Goal: Information Seeking & Learning: Learn about a topic

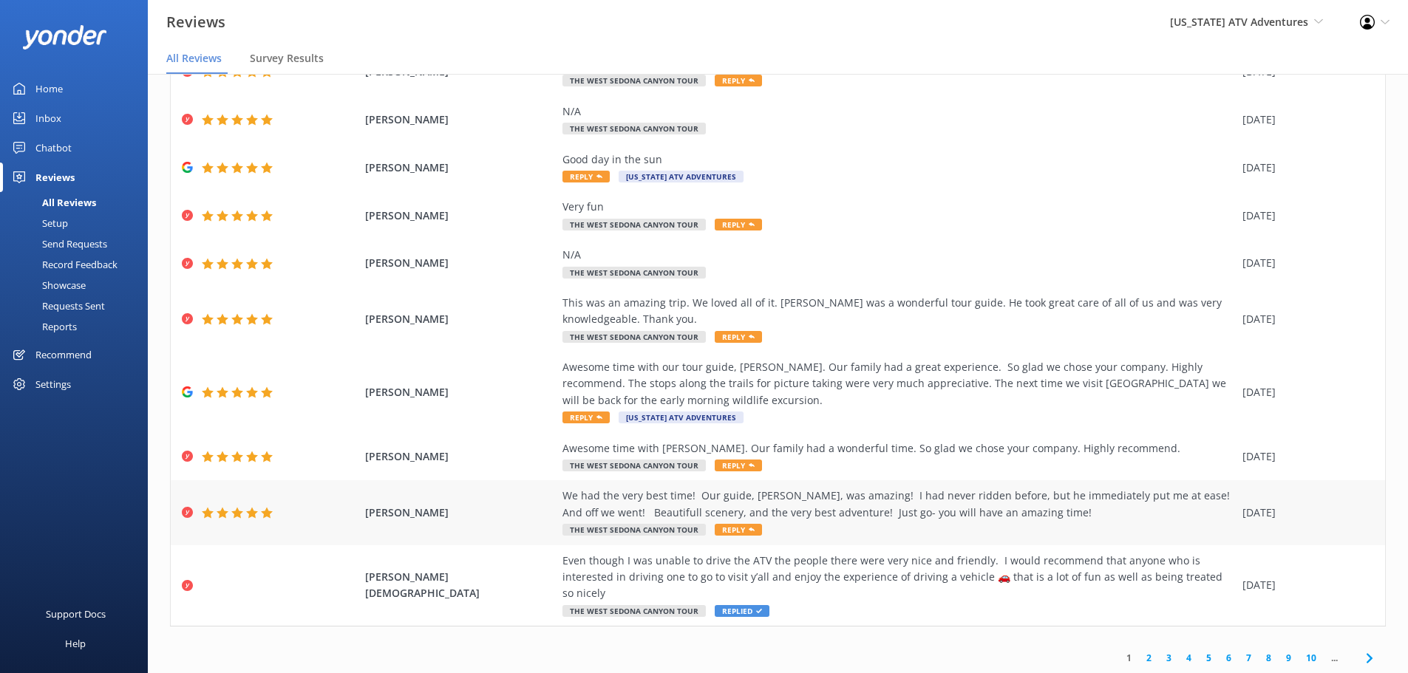
scroll to position [30, 0]
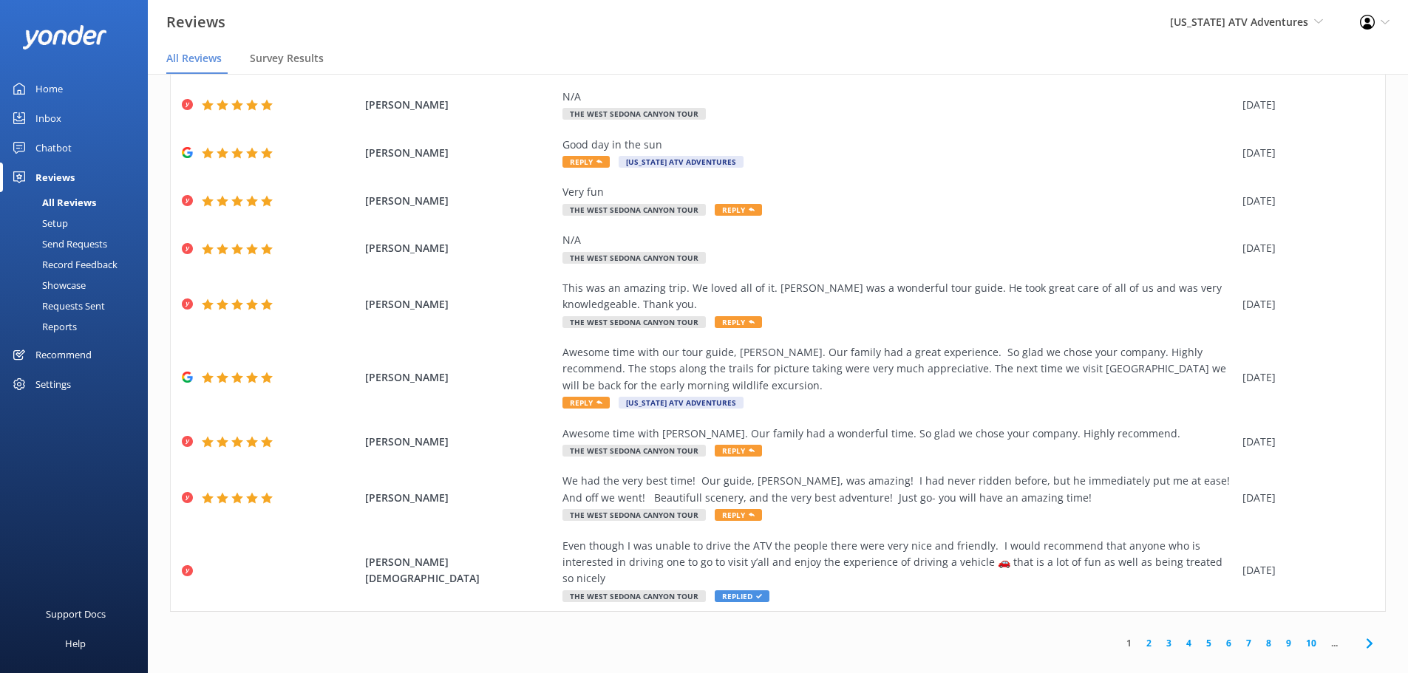
click at [1139, 636] on link "2" at bounding box center [1149, 643] width 20 height 14
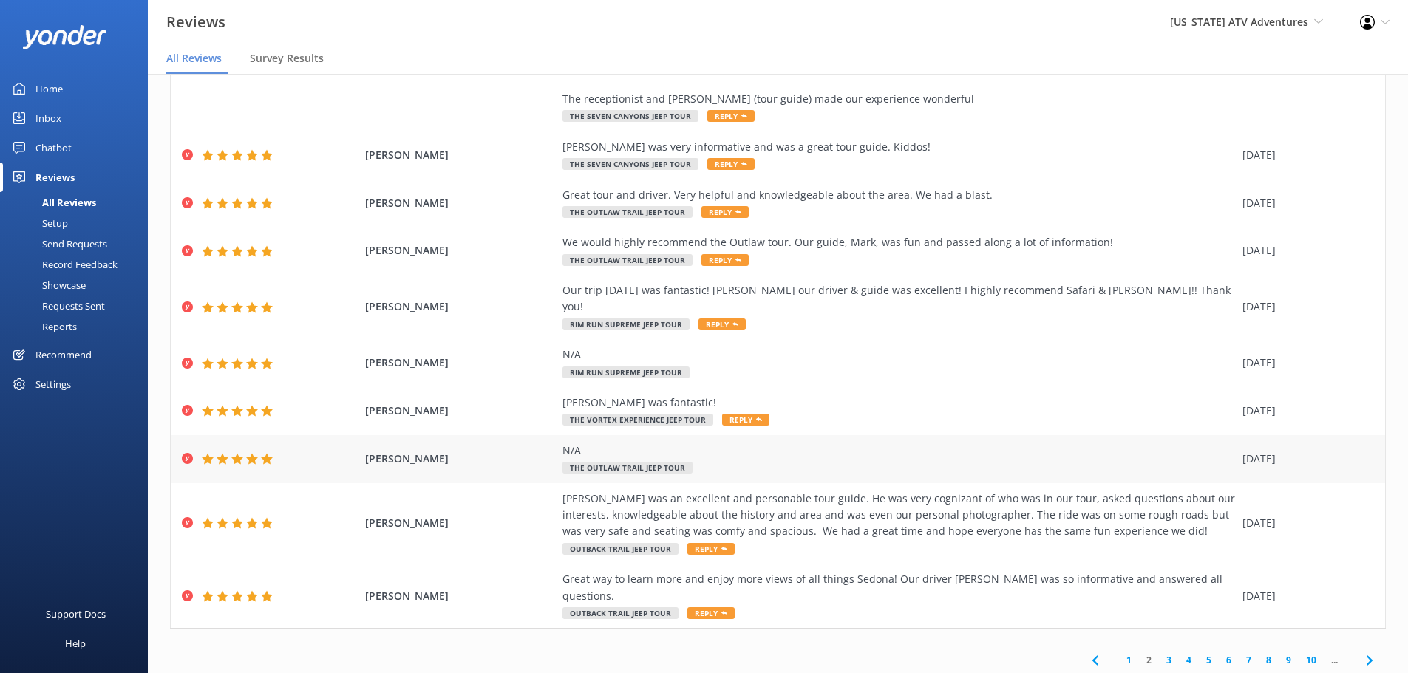
scroll to position [135, 0]
click at [1159, 653] on link "3" at bounding box center [1169, 660] width 20 height 14
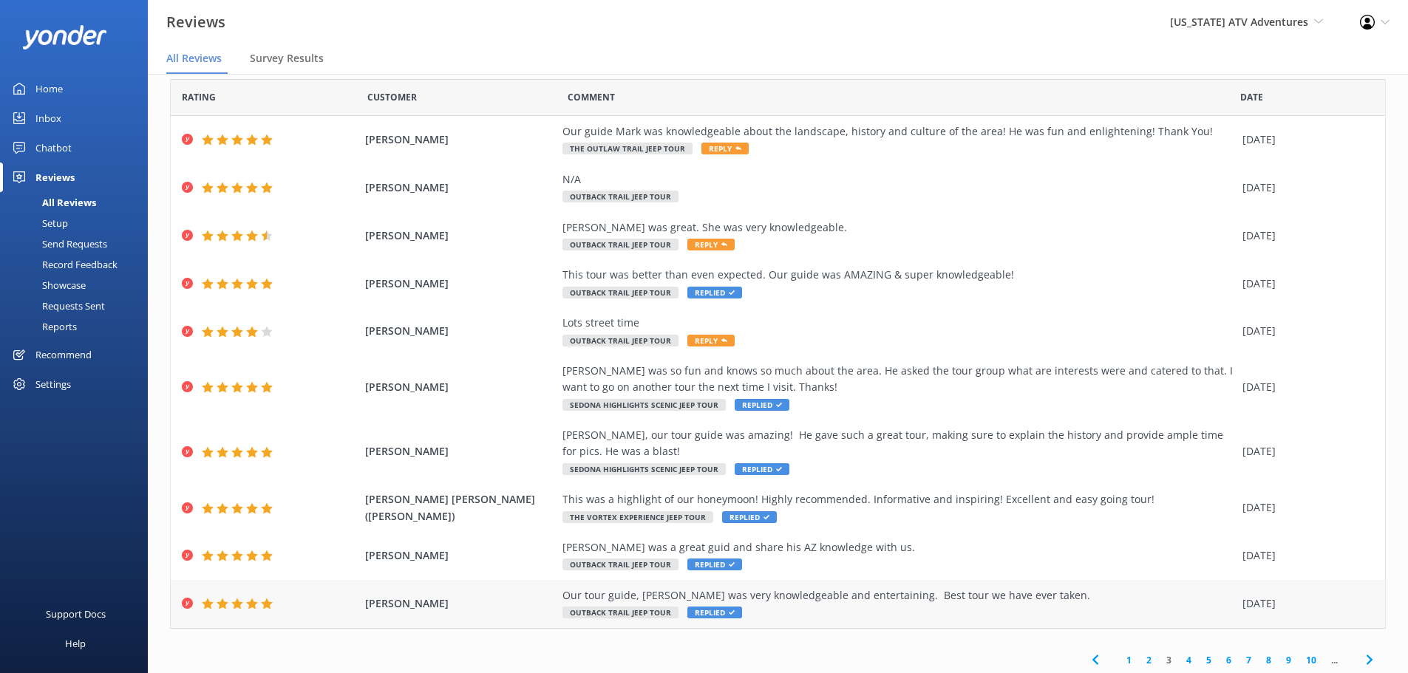
scroll to position [52, 0]
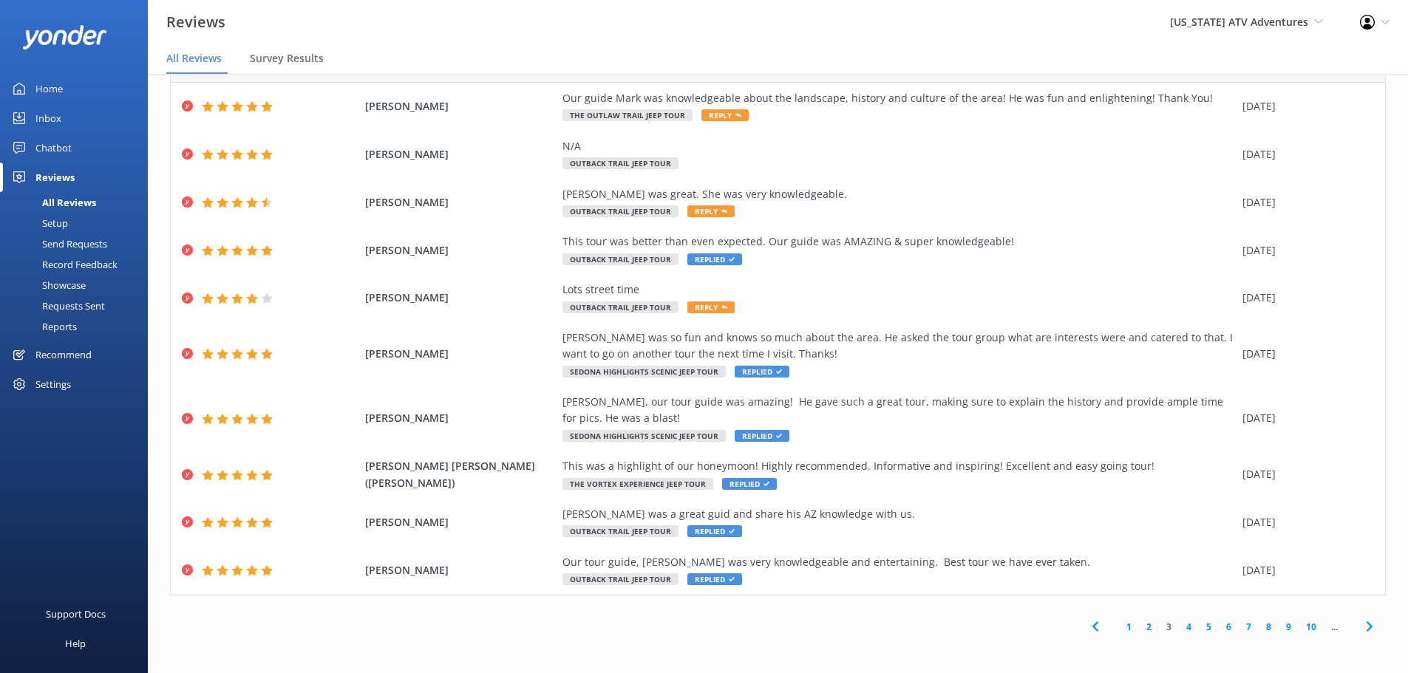
click at [1179, 623] on link "4" at bounding box center [1189, 627] width 20 height 14
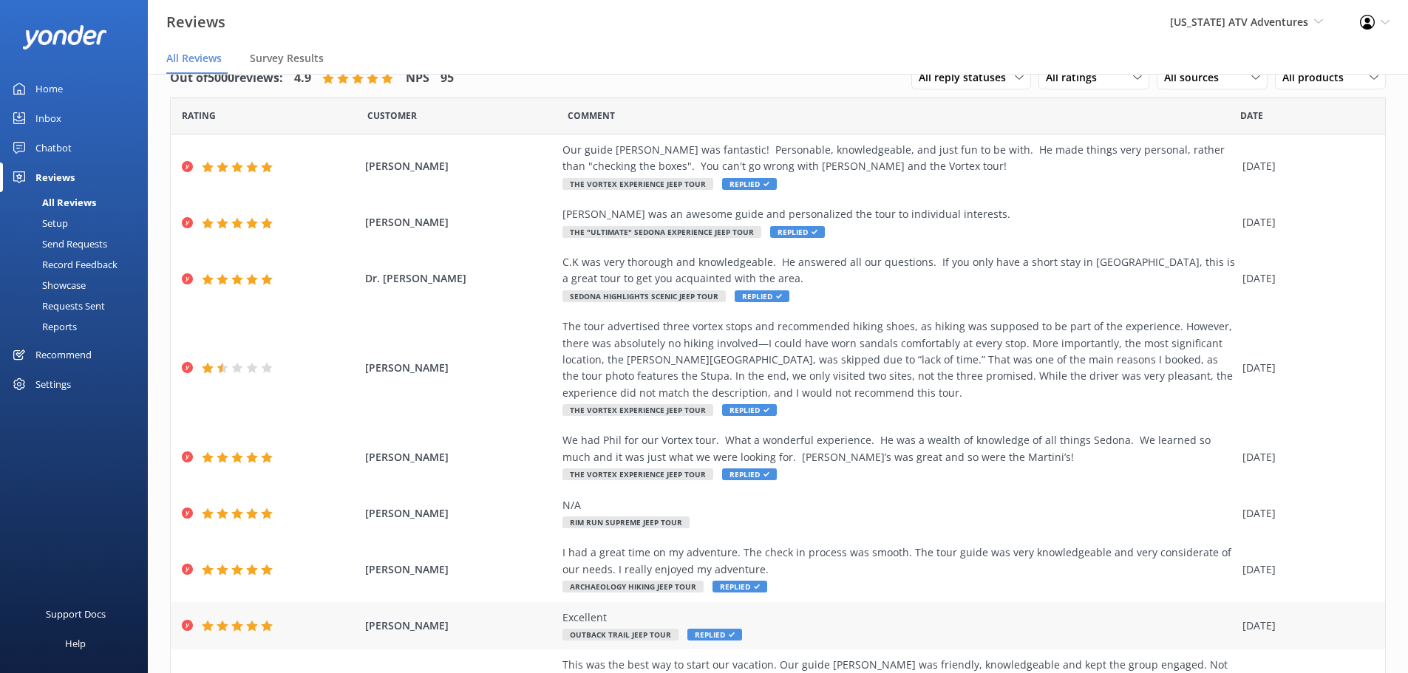
scroll to position [167, 0]
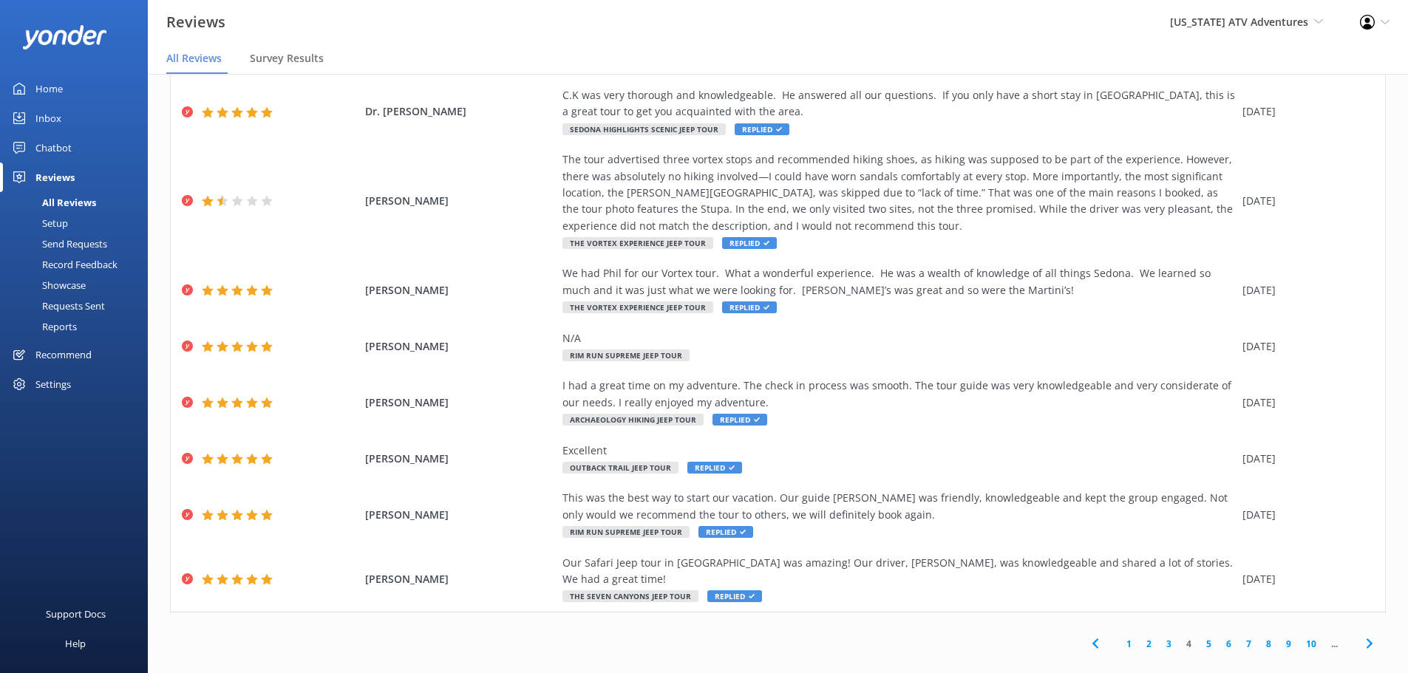
click at [1199, 637] on link "5" at bounding box center [1209, 644] width 20 height 14
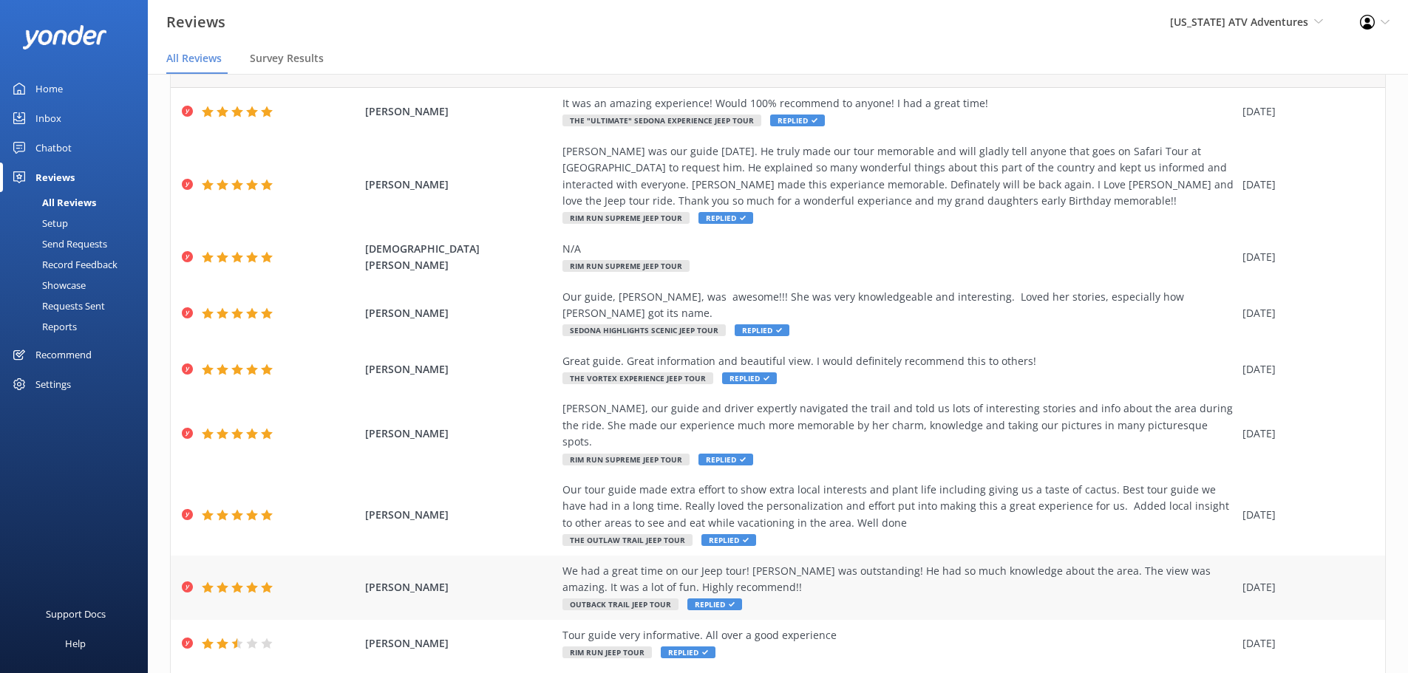
scroll to position [135, 0]
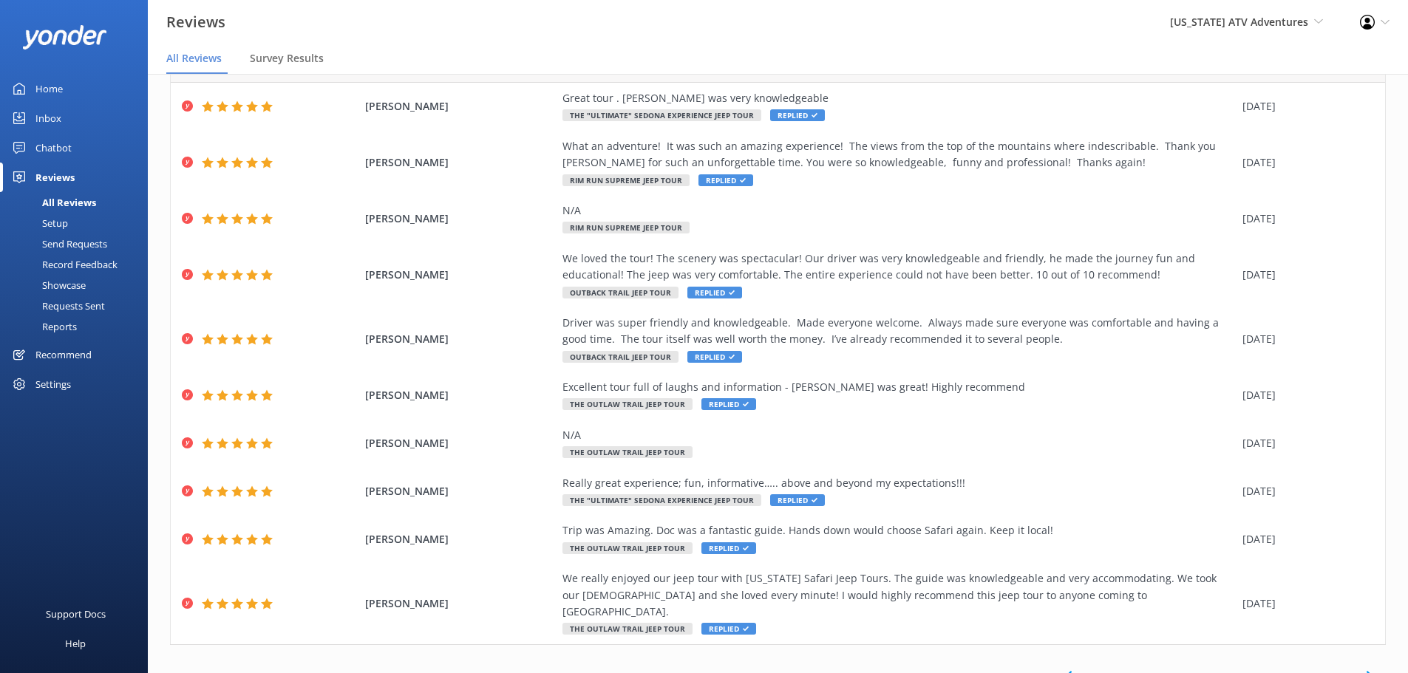
scroll to position [84, 0]
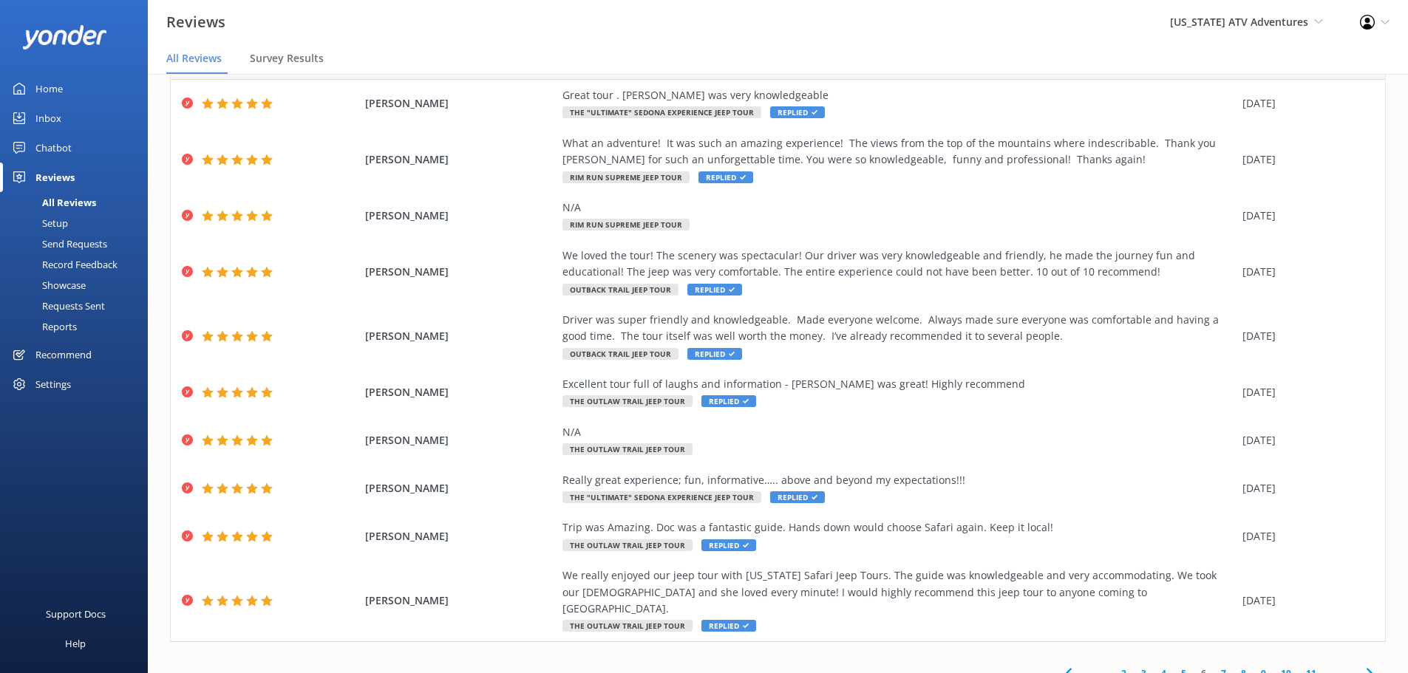
click at [1214, 667] on link "7" at bounding box center [1224, 674] width 20 height 14
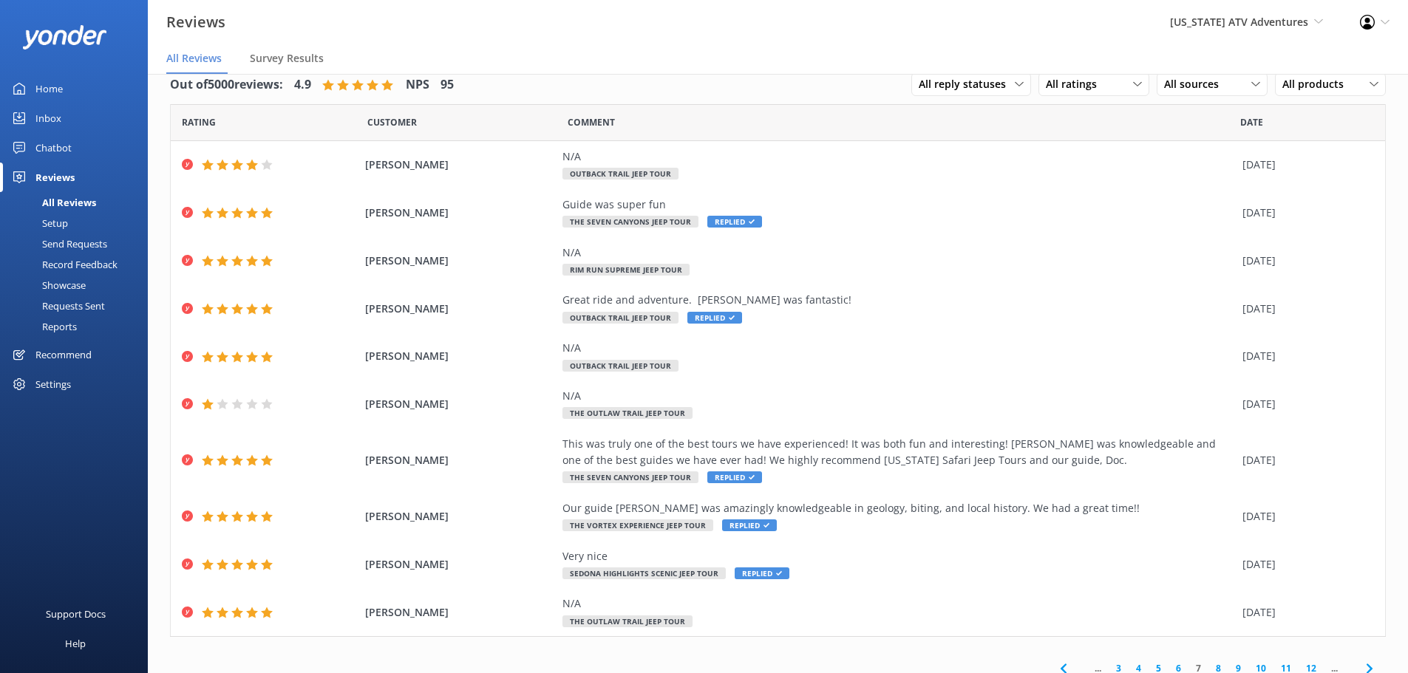
scroll to position [35, 0]
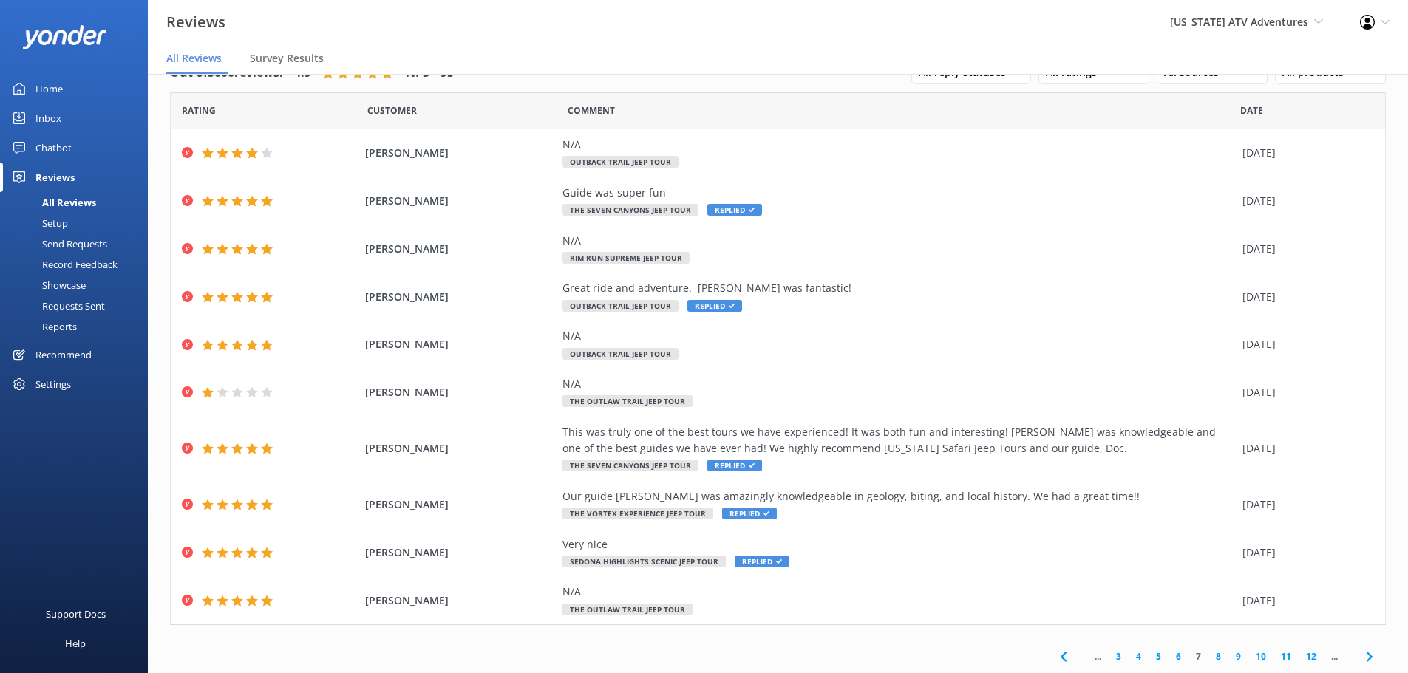
click at [1209, 656] on link "8" at bounding box center [1219, 657] width 20 height 14
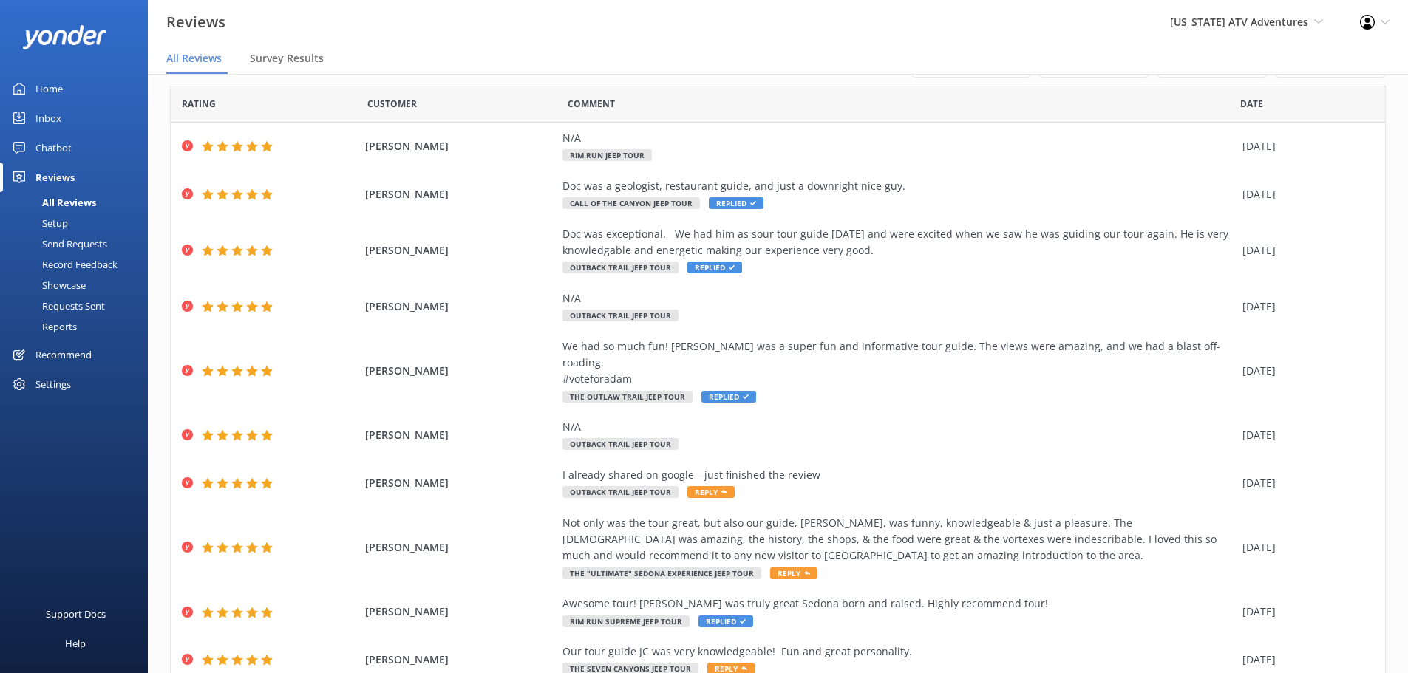
scroll to position [84, 0]
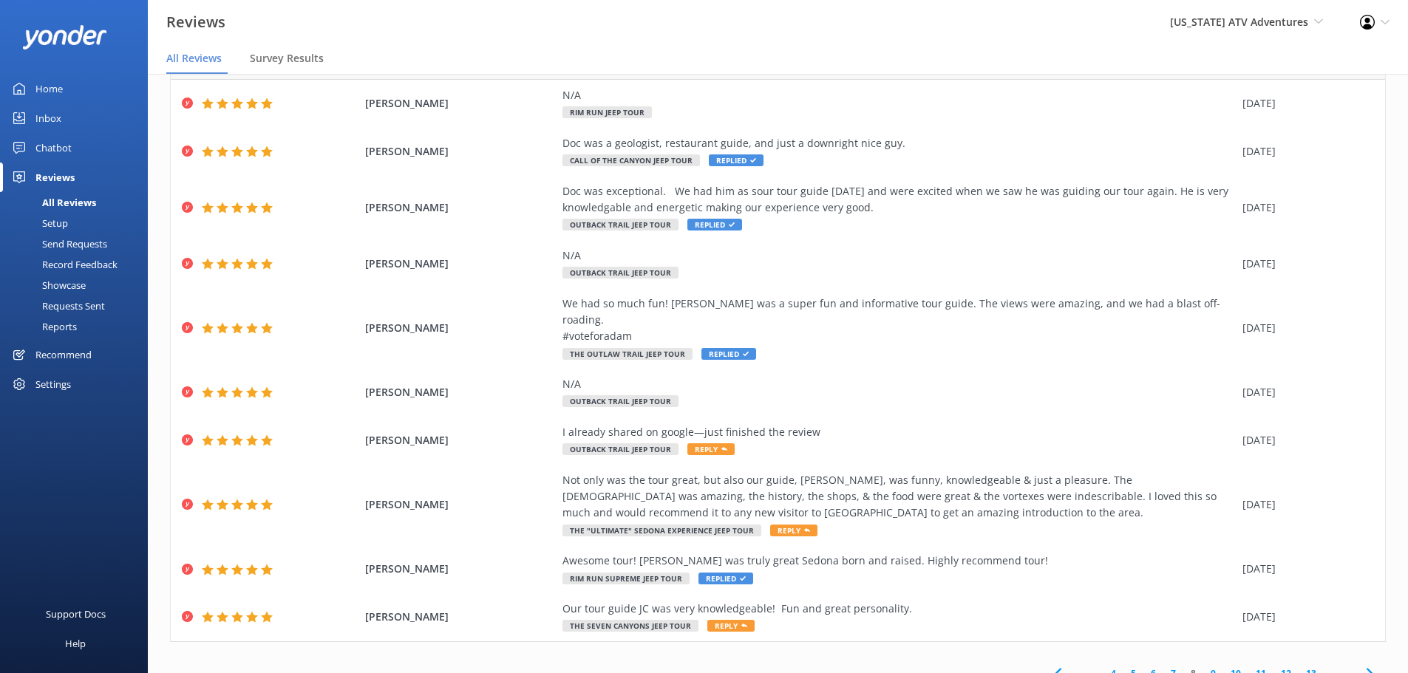
click at [1104, 667] on link "4" at bounding box center [1114, 674] width 20 height 14
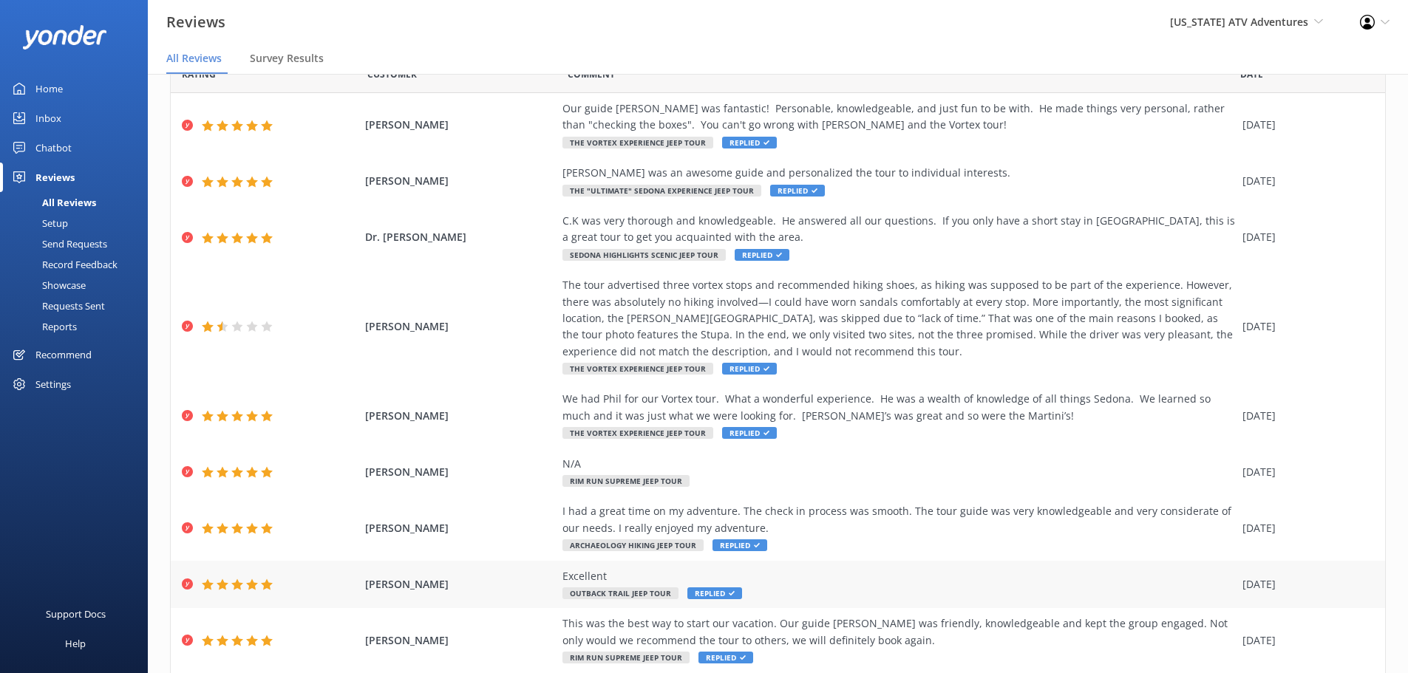
scroll to position [167, 0]
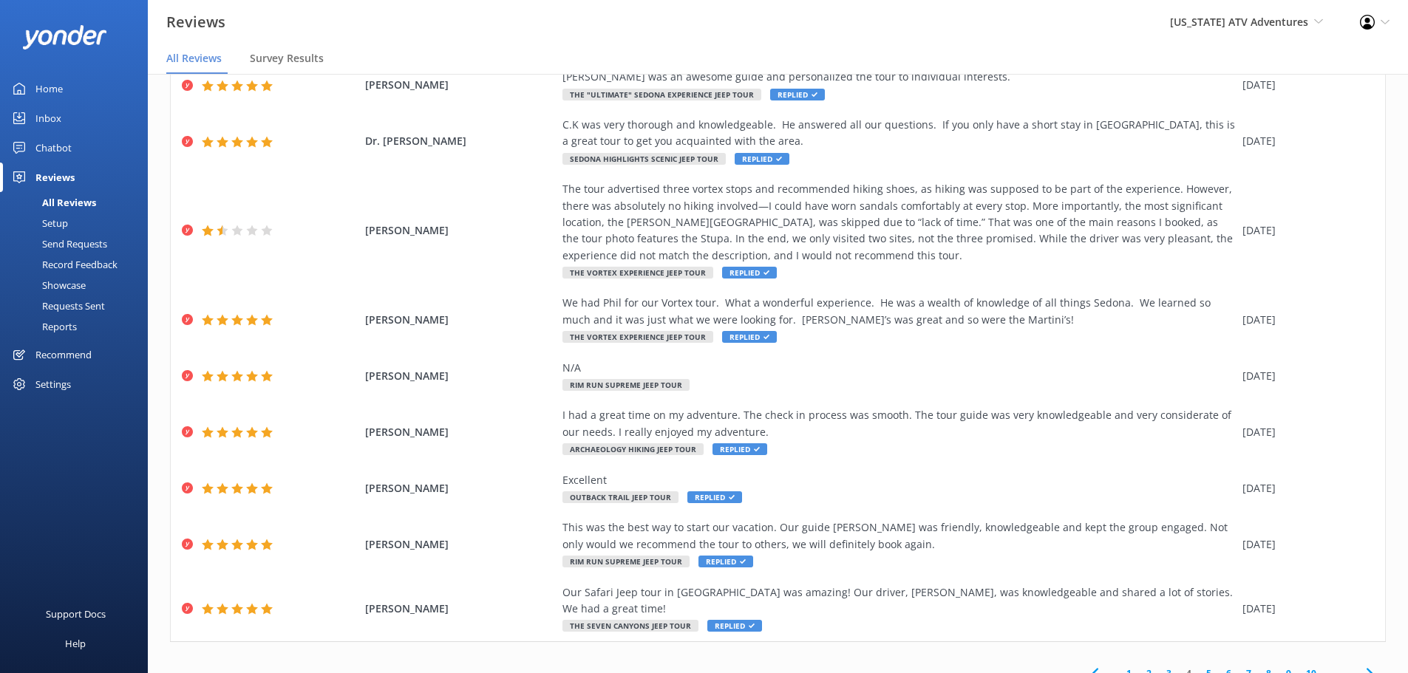
click at [1119, 667] on link "1" at bounding box center [1129, 674] width 20 height 14
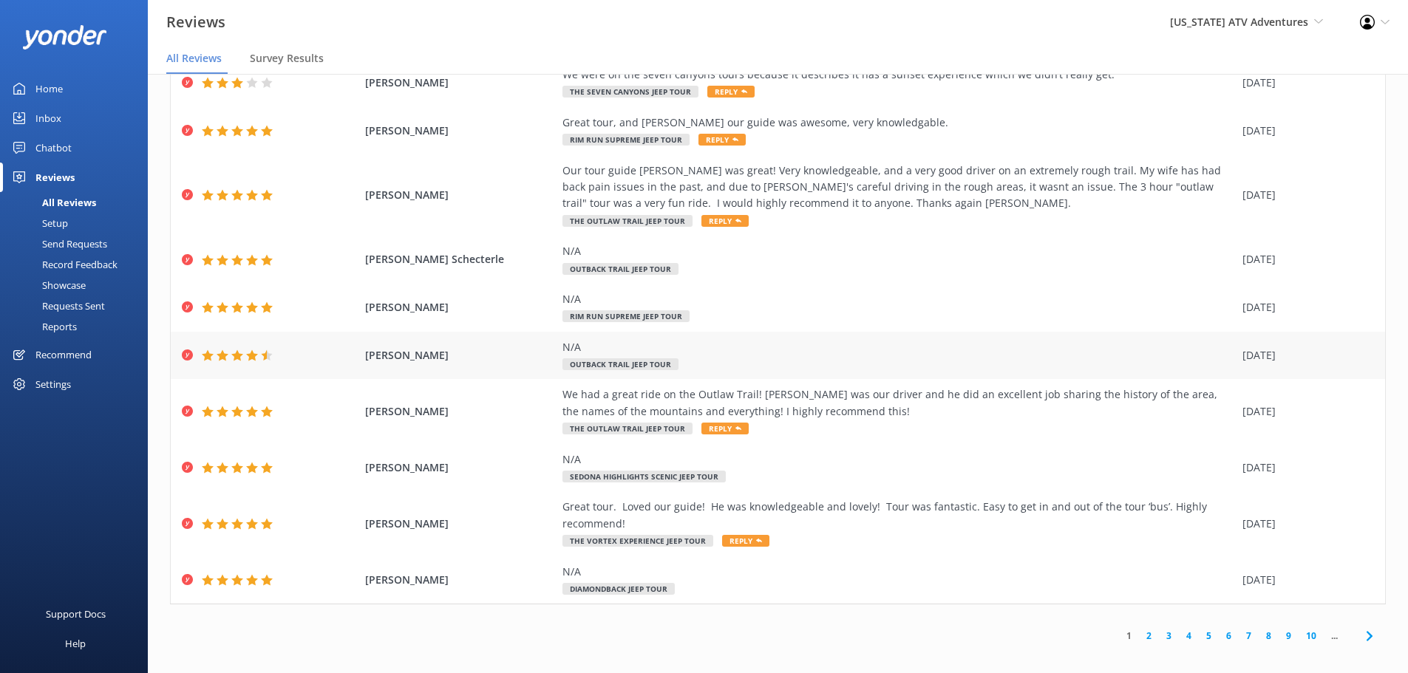
scroll to position [30, 0]
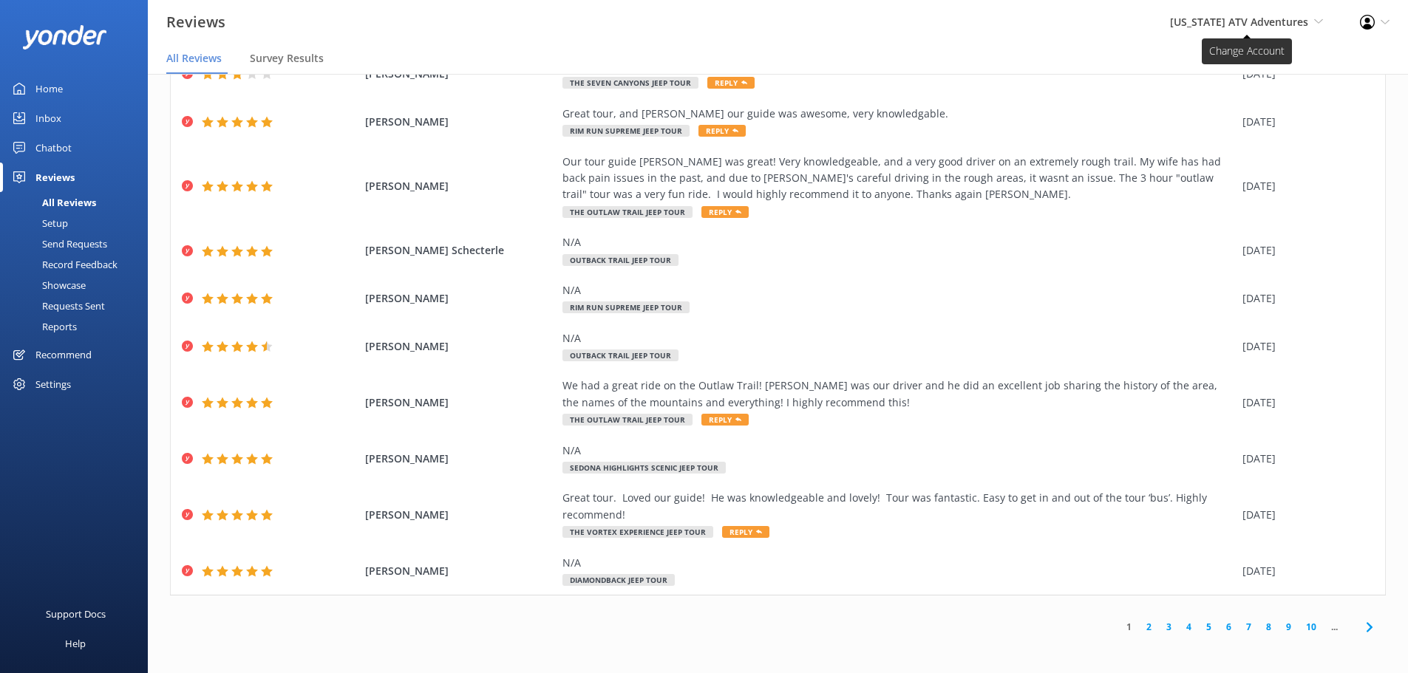
click at [1235, 30] on span "Arizona ATV Adventures Sedona Off-Road Center Arizona Safari Jeep Tours Arizona…" at bounding box center [1246, 22] width 153 height 16
click at [1254, 69] on link "[GEOGRAPHIC_DATA]" at bounding box center [1269, 63] width 148 height 35
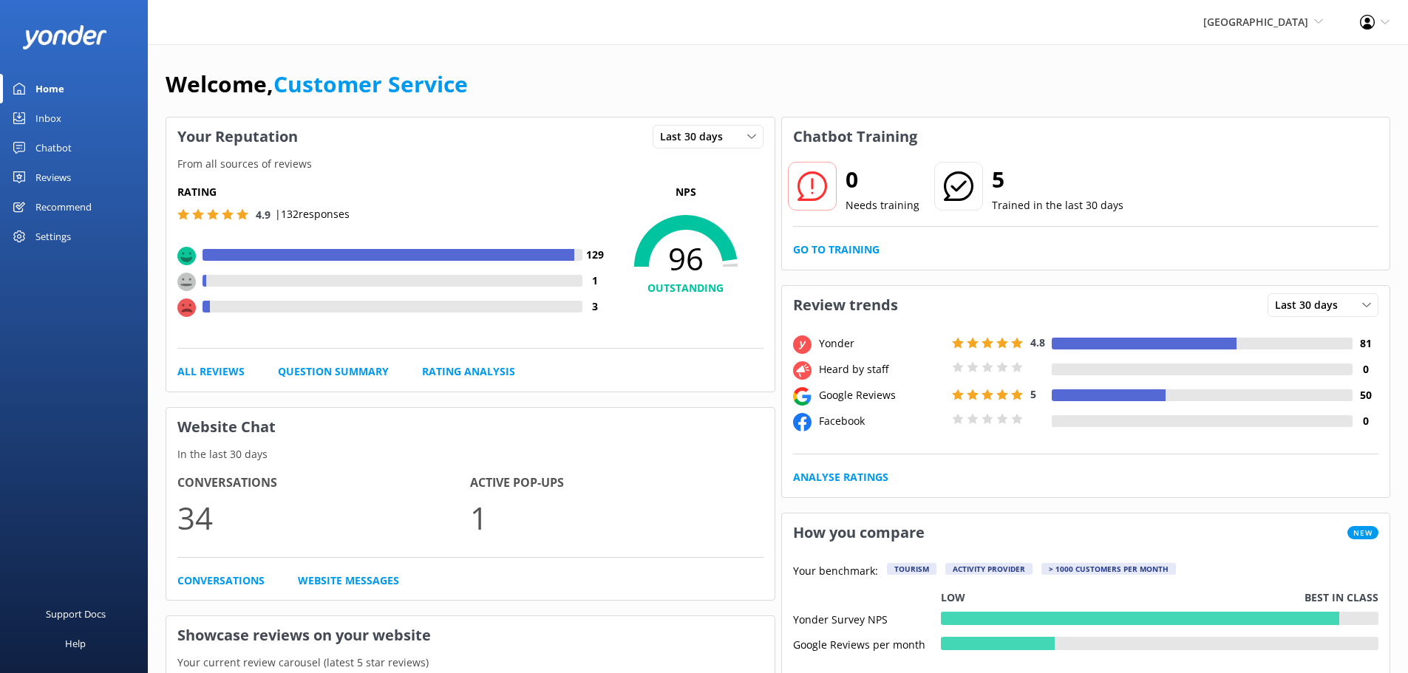
click at [52, 169] on div "Reviews" at bounding box center [52, 178] width 35 height 30
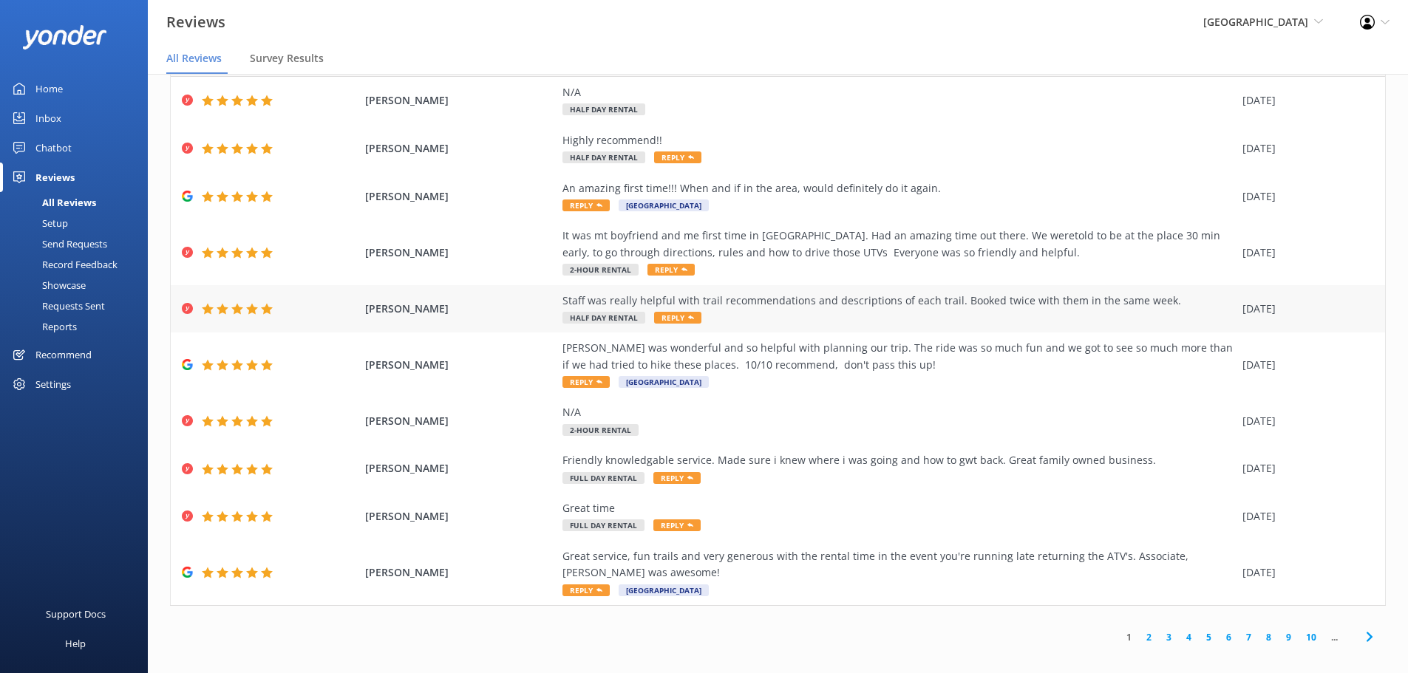
scroll to position [30, 0]
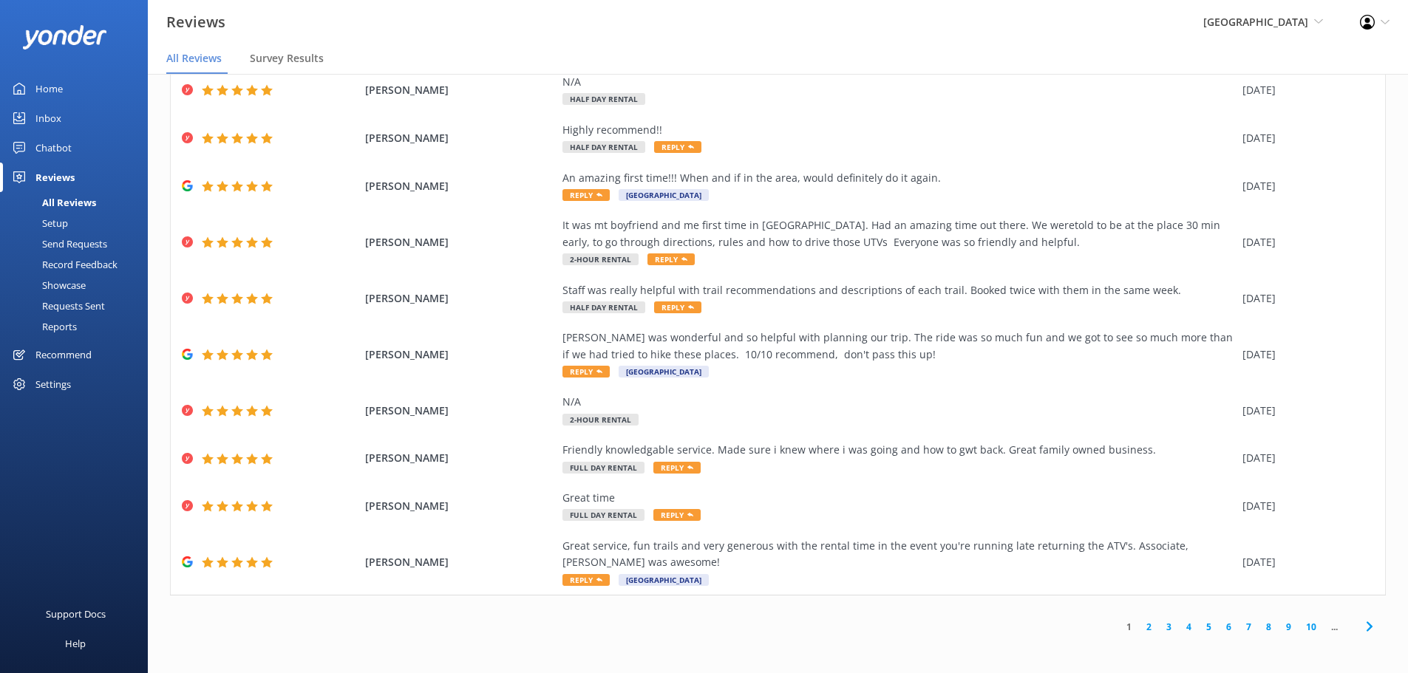
click at [1139, 630] on link "2" at bounding box center [1149, 627] width 20 height 14
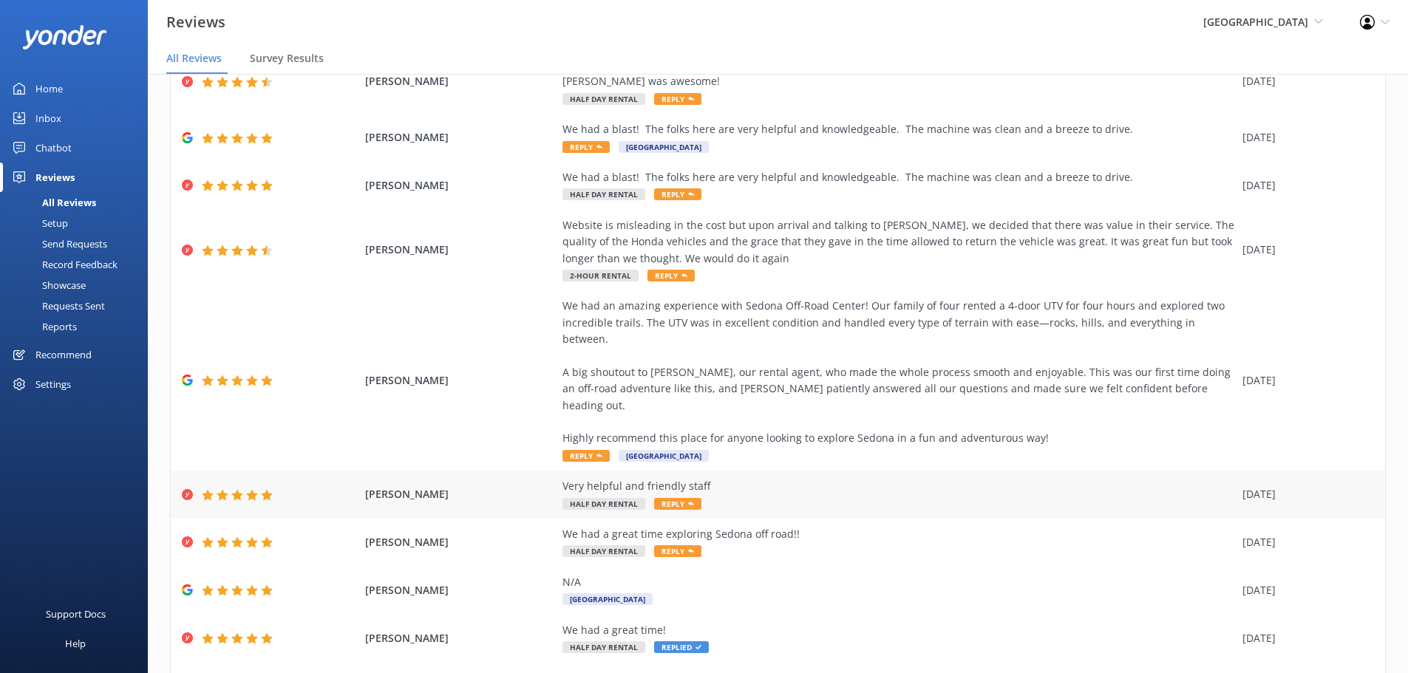
scroll to position [167, 0]
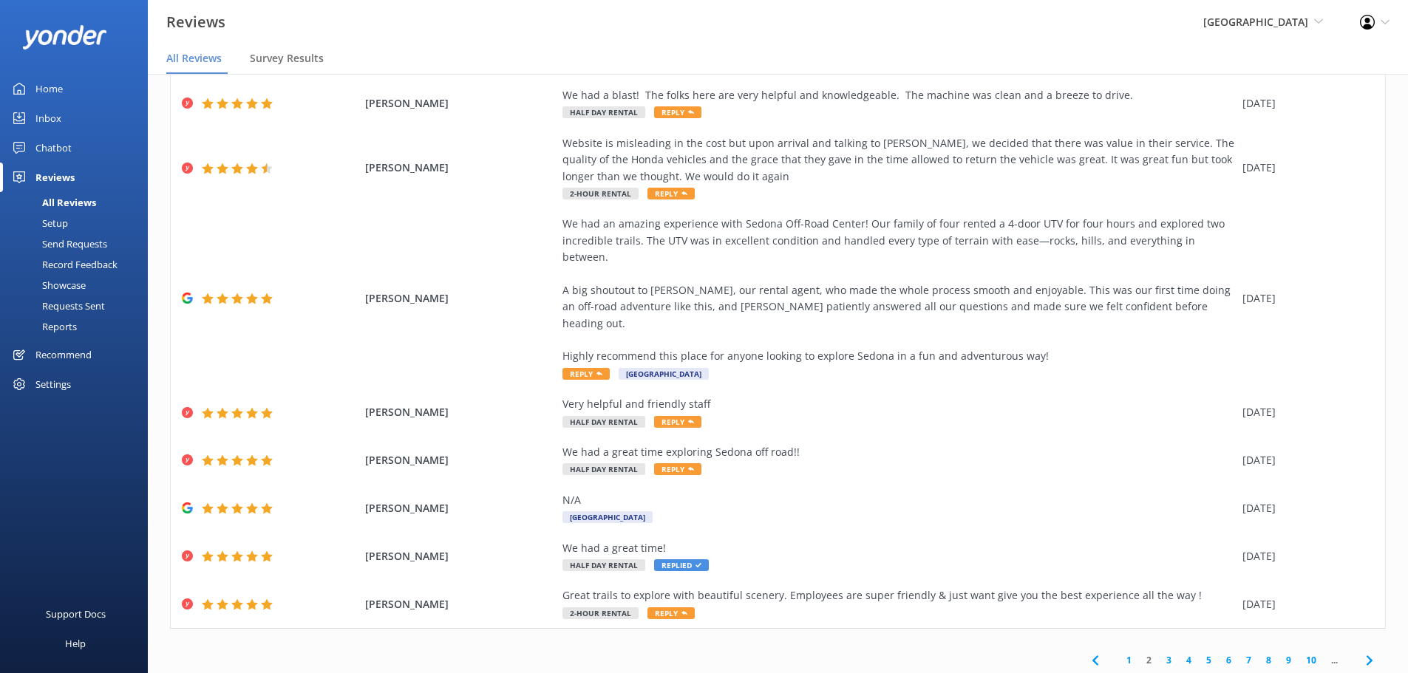
click at [1161, 653] on link "3" at bounding box center [1169, 660] width 20 height 14
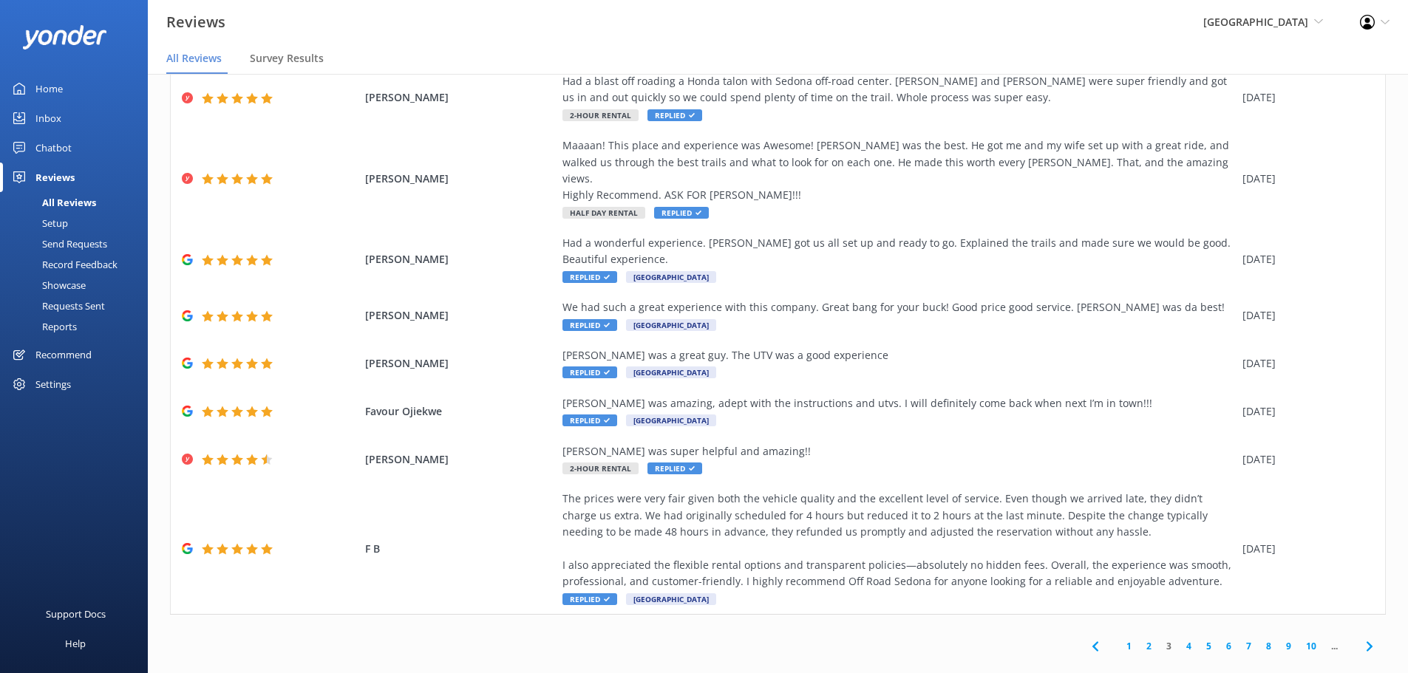
scroll to position [184, 0]
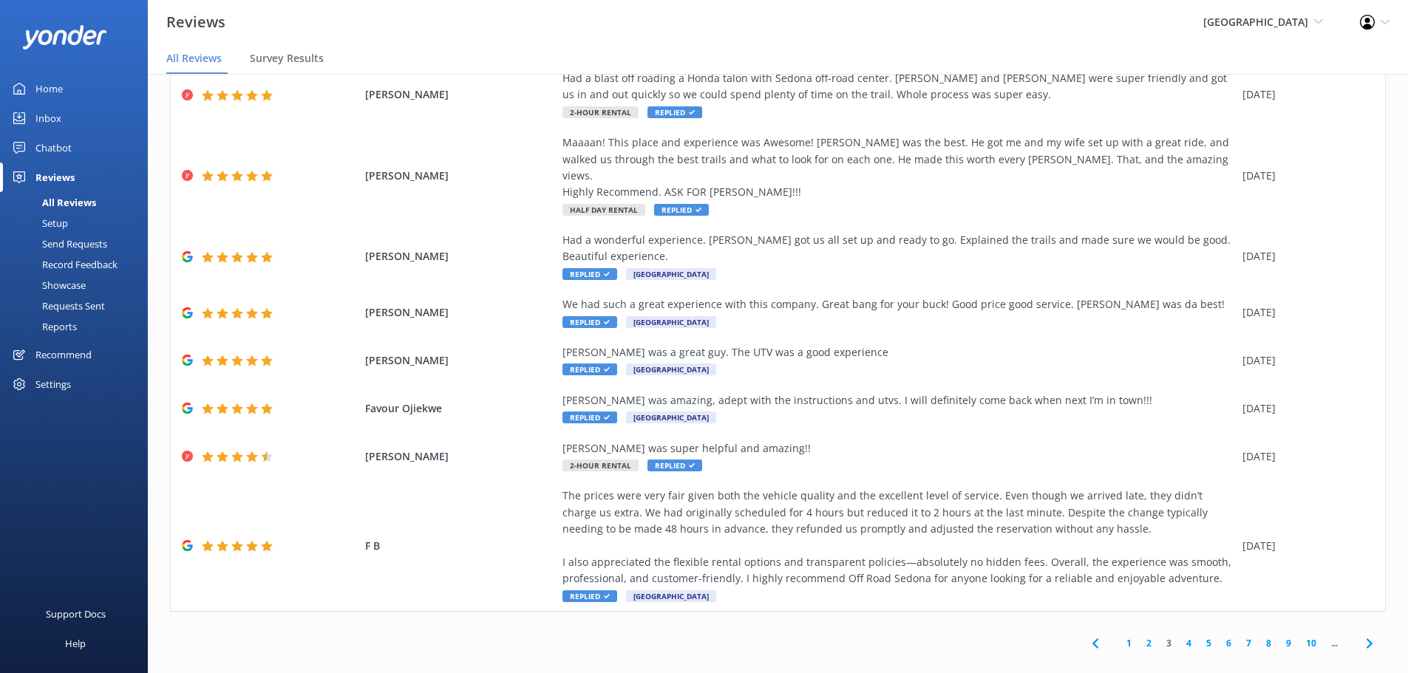
click at [1140, 636] on link "2" at bounding box center [1149, 643] width 20 height 14
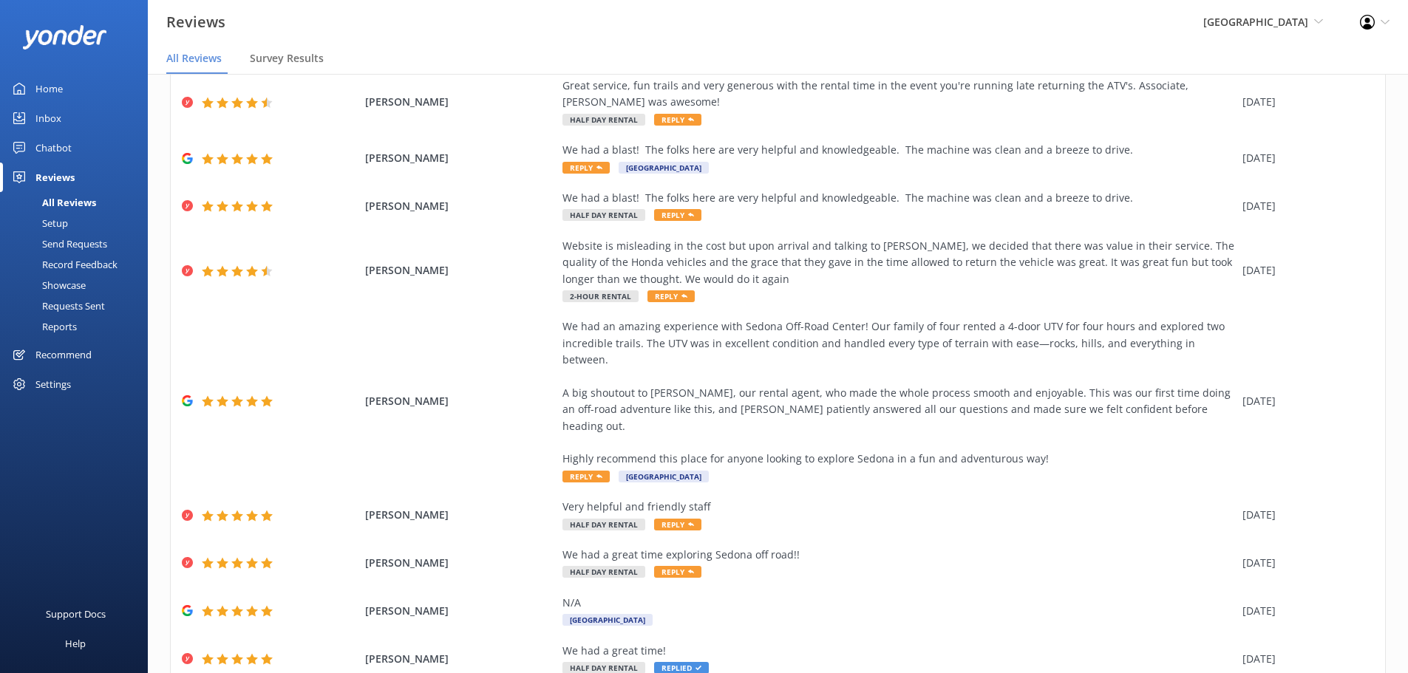
scroll to position [167, 0]
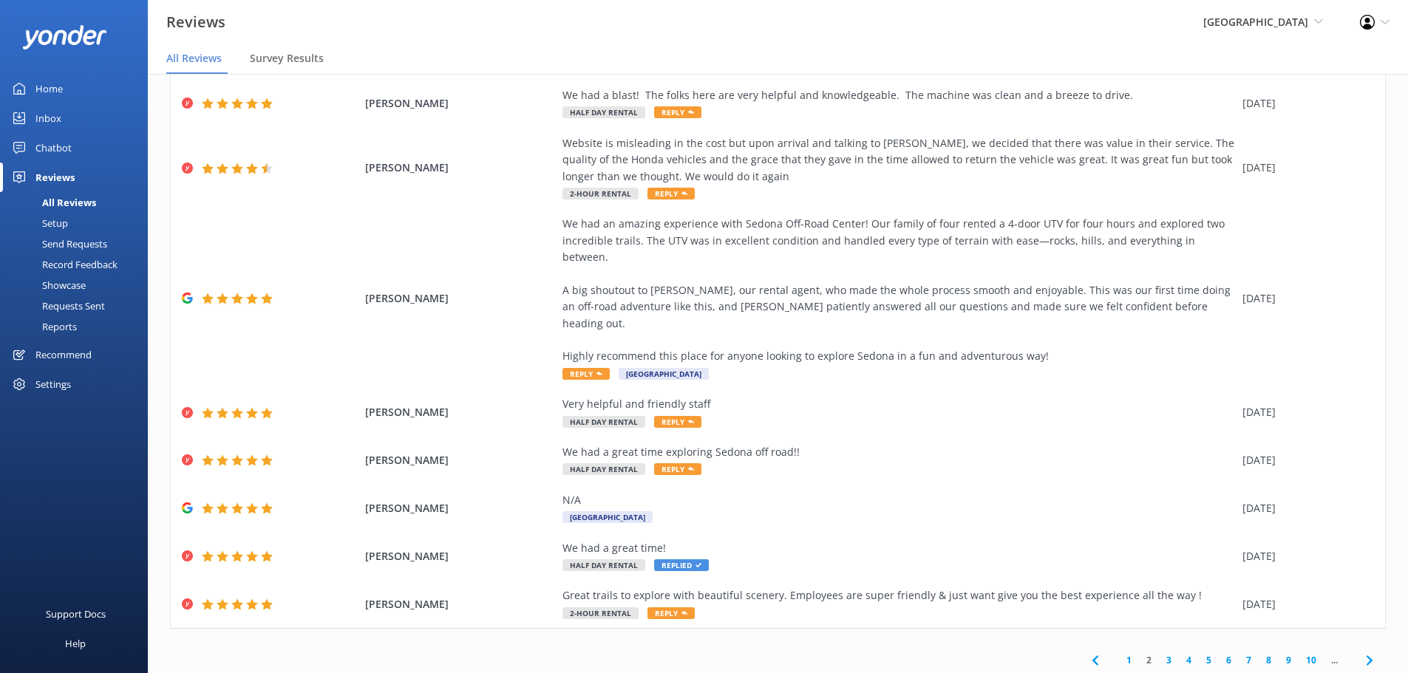
click at [1120, 653] on link "1" at bounding box center [1129, 660] width 20 height 14
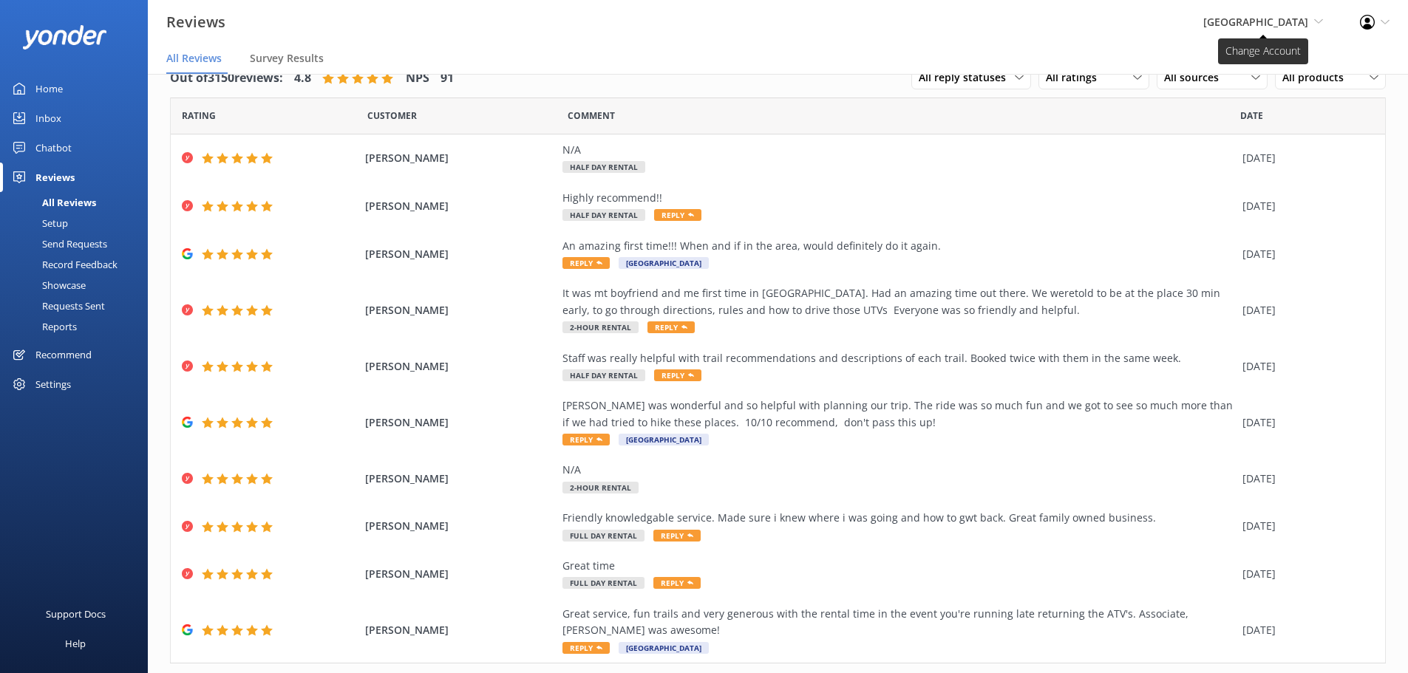
click at [1256, 30] on span "Sedona Off-Road Center Sedona Off-Road Center Arizona Safari Jeep Tours Arizona…" at bounding box center [1263, 22] width 120 height 16
click at [1282, 108] on link "[US_STATE] Safari Jeep Tours" at bounding box center [1269, 98] width 148 height 35
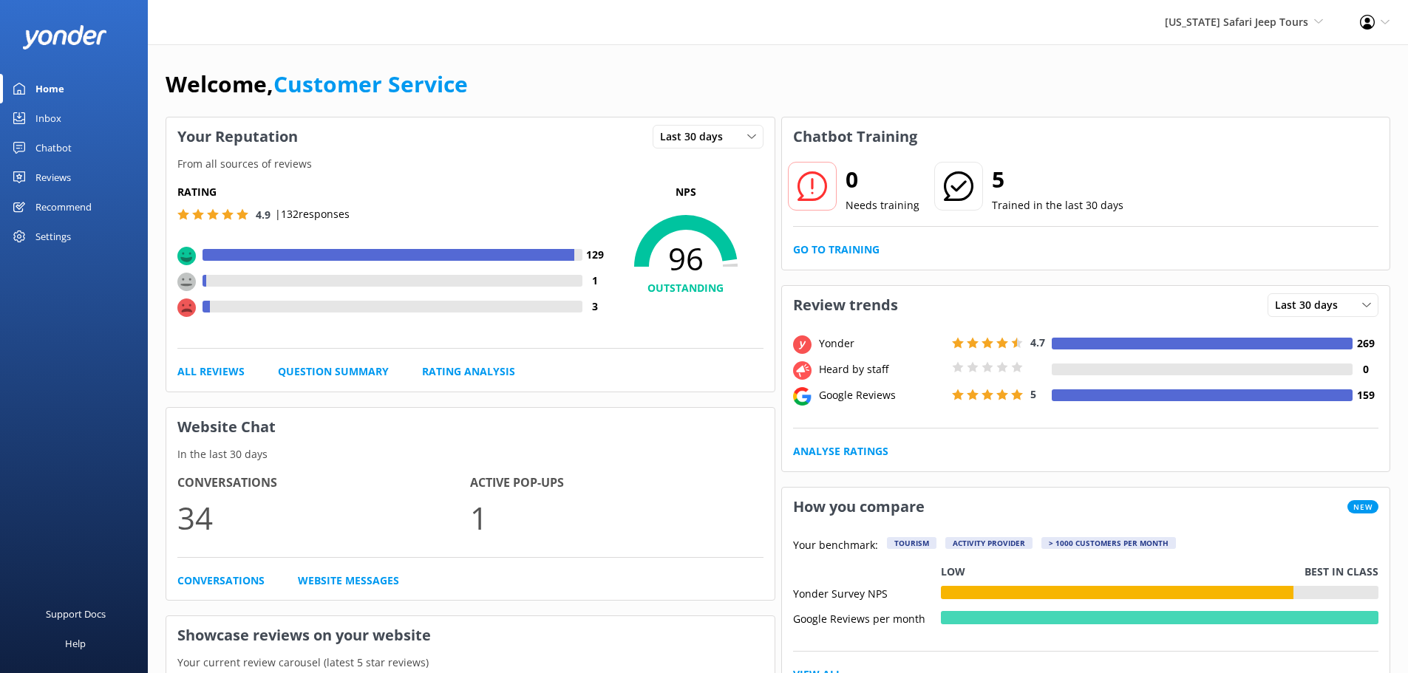
click at [81, 178] on link "Reviews" at bounding box center [74, 178] width 148 height 30
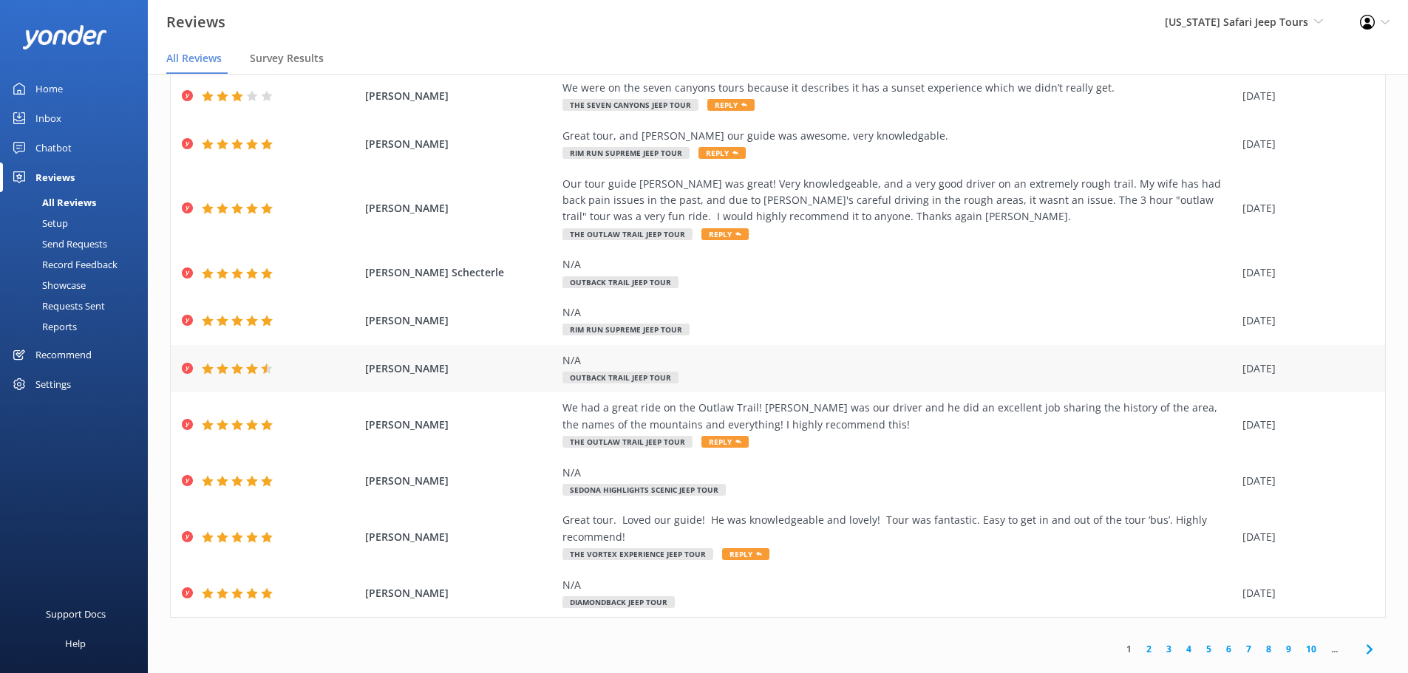
scroll to position [30, 0]
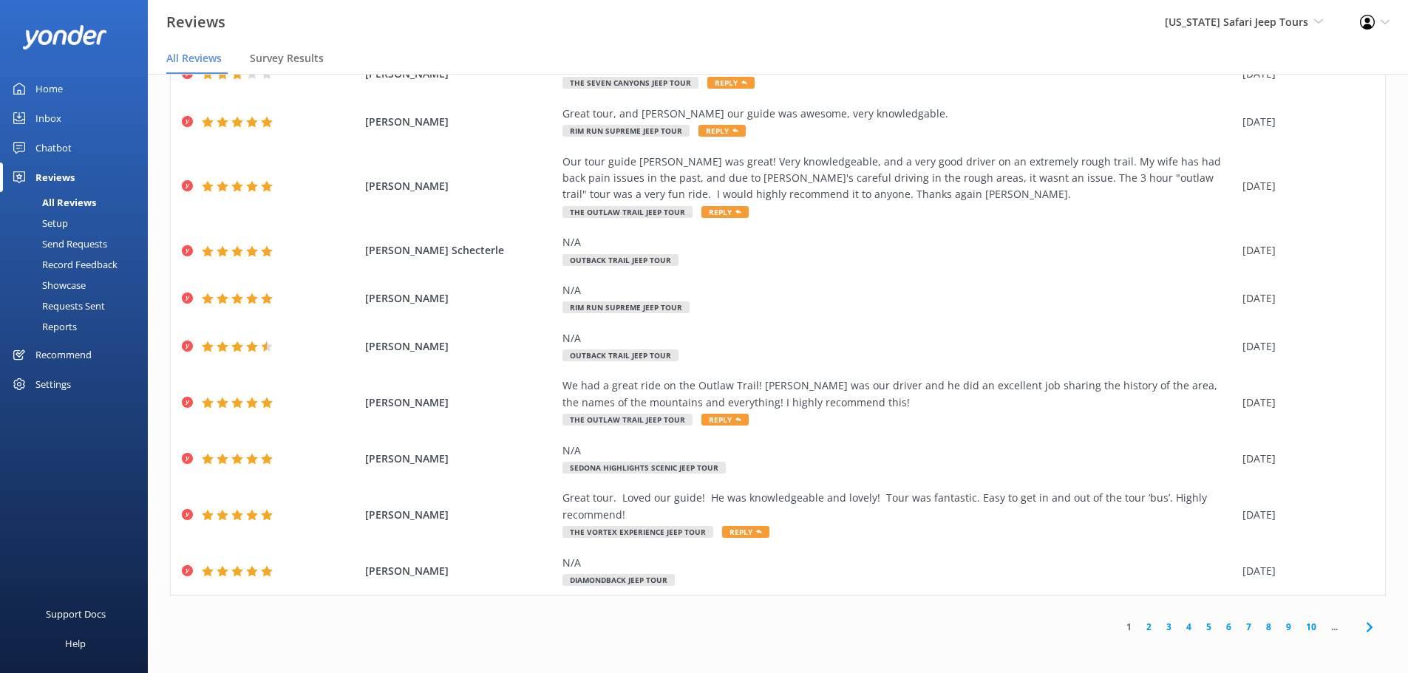
click at [1139, 628] on link "2" at bounding box center [1149, 627] width 20 height 14
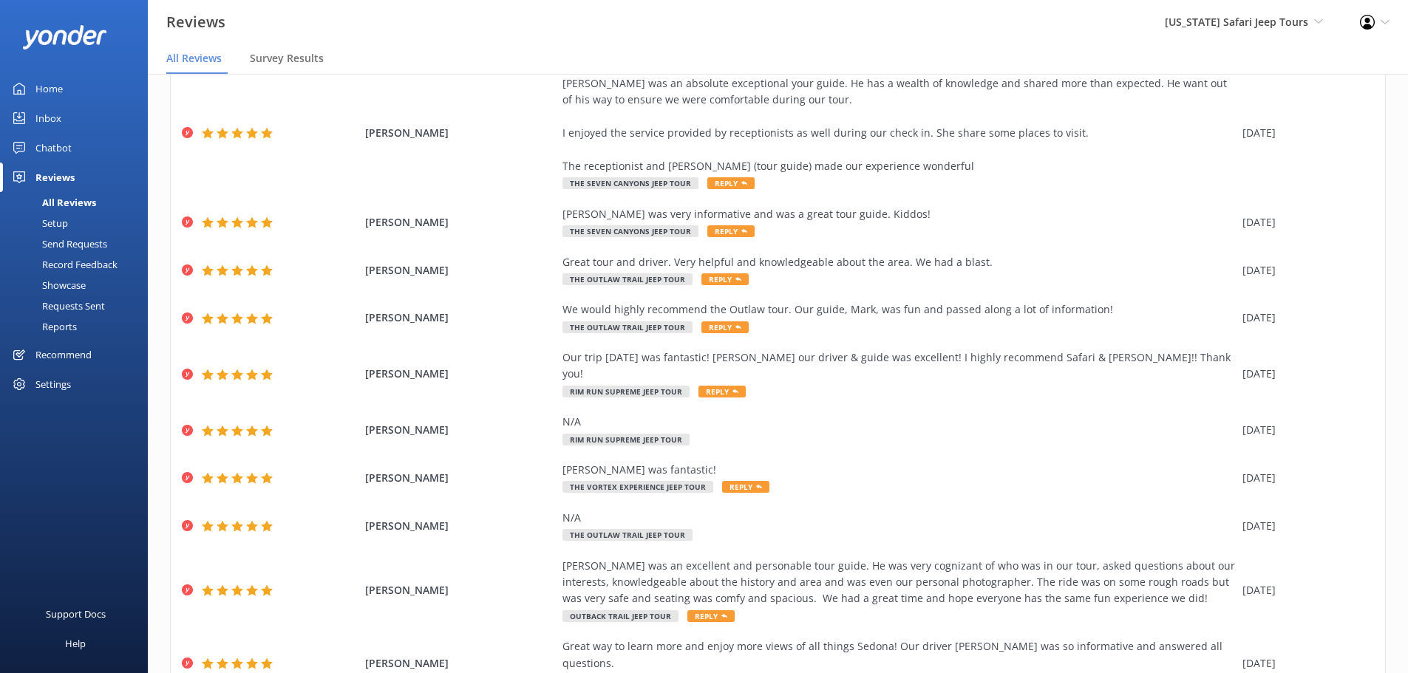
scroll to position [135, 0]
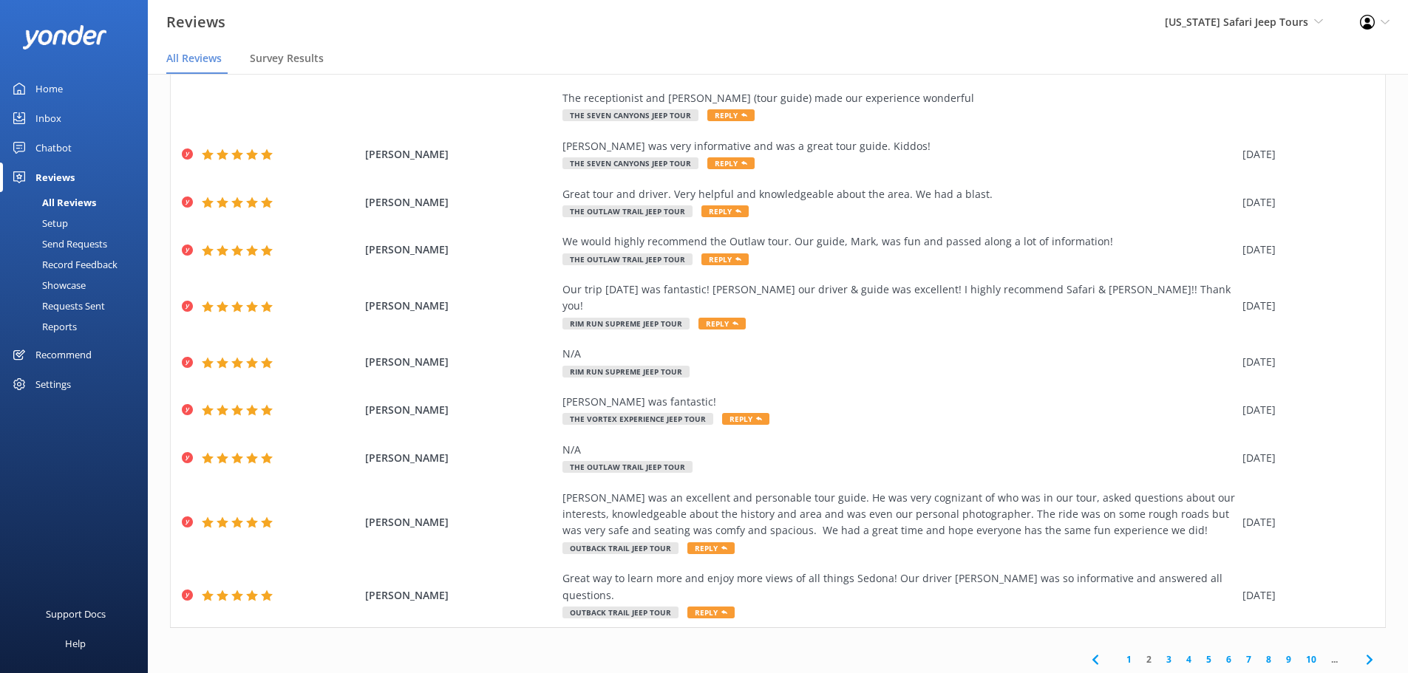
click at [1159, 653] on link "3" at bounding box center [1169, 660] width 20 height 14
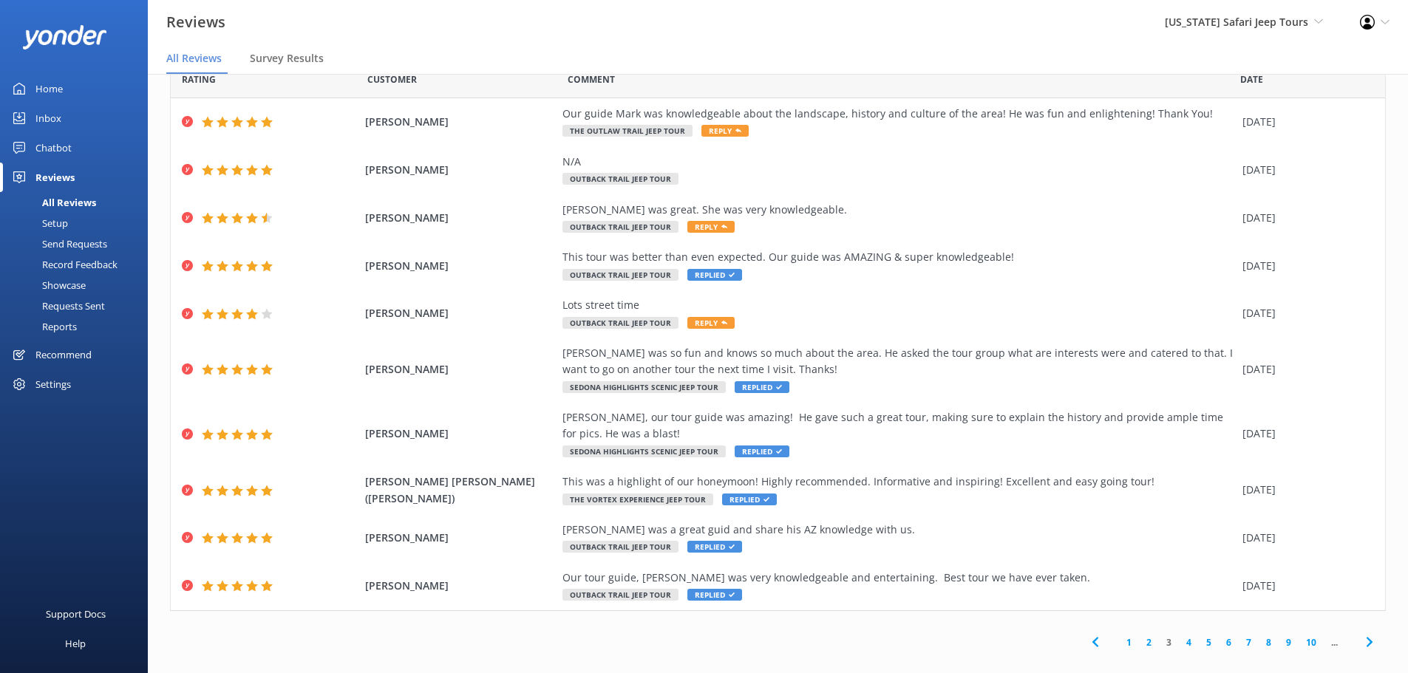
scroll to position [52, 0]
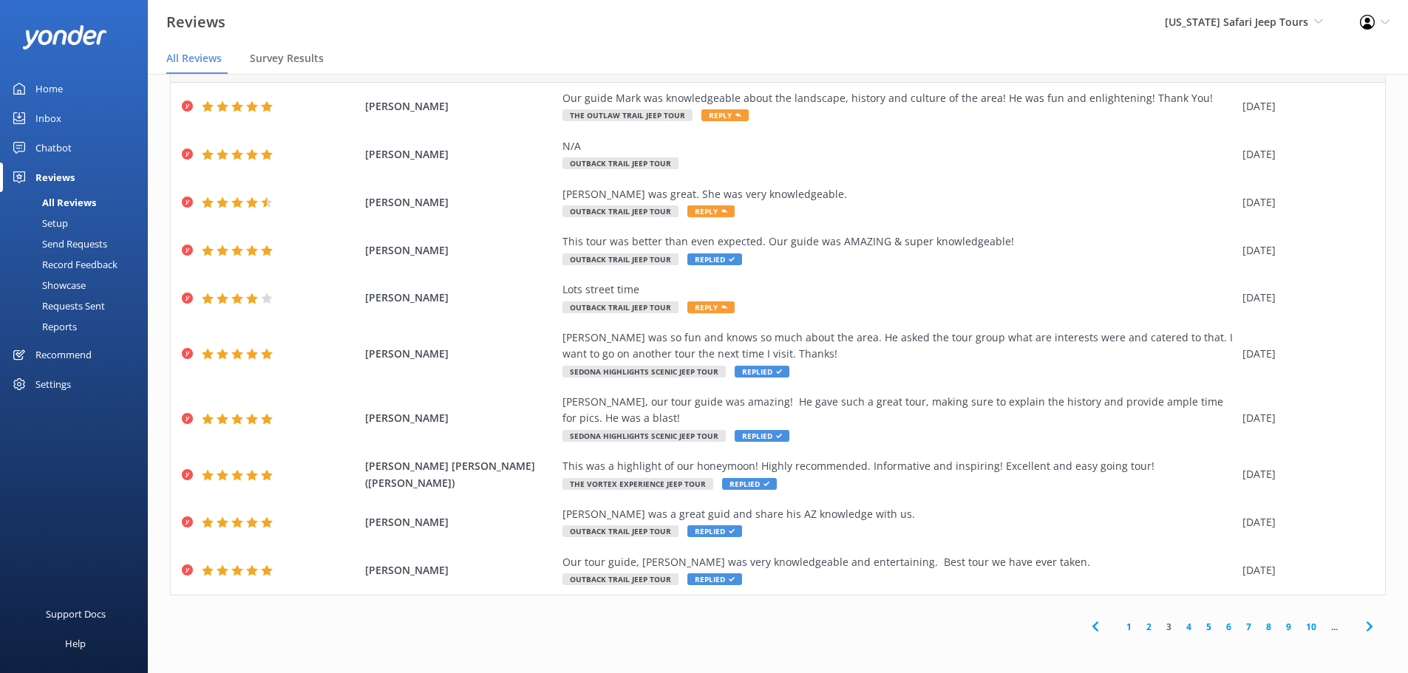
click at [1183, 629] on link "4" at bounding box center [1189, 627] width 20 height 14
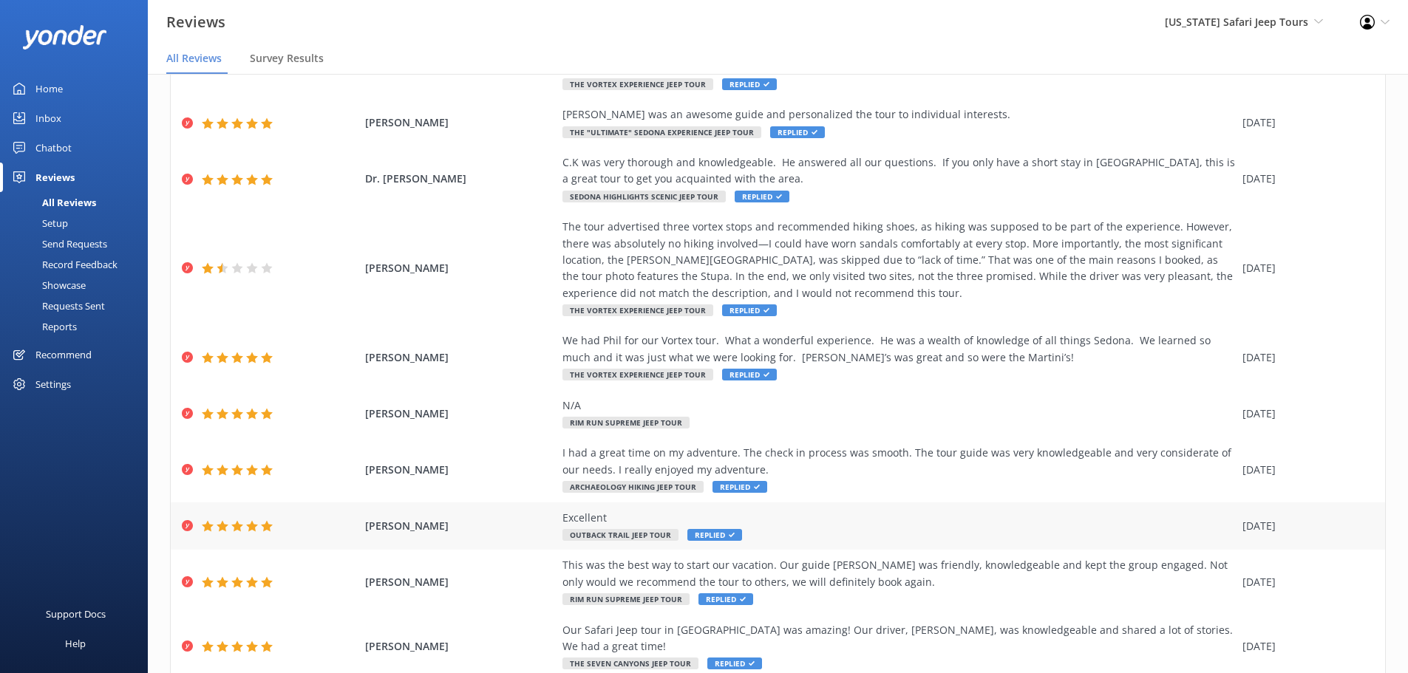
scroll to position [167, 0]
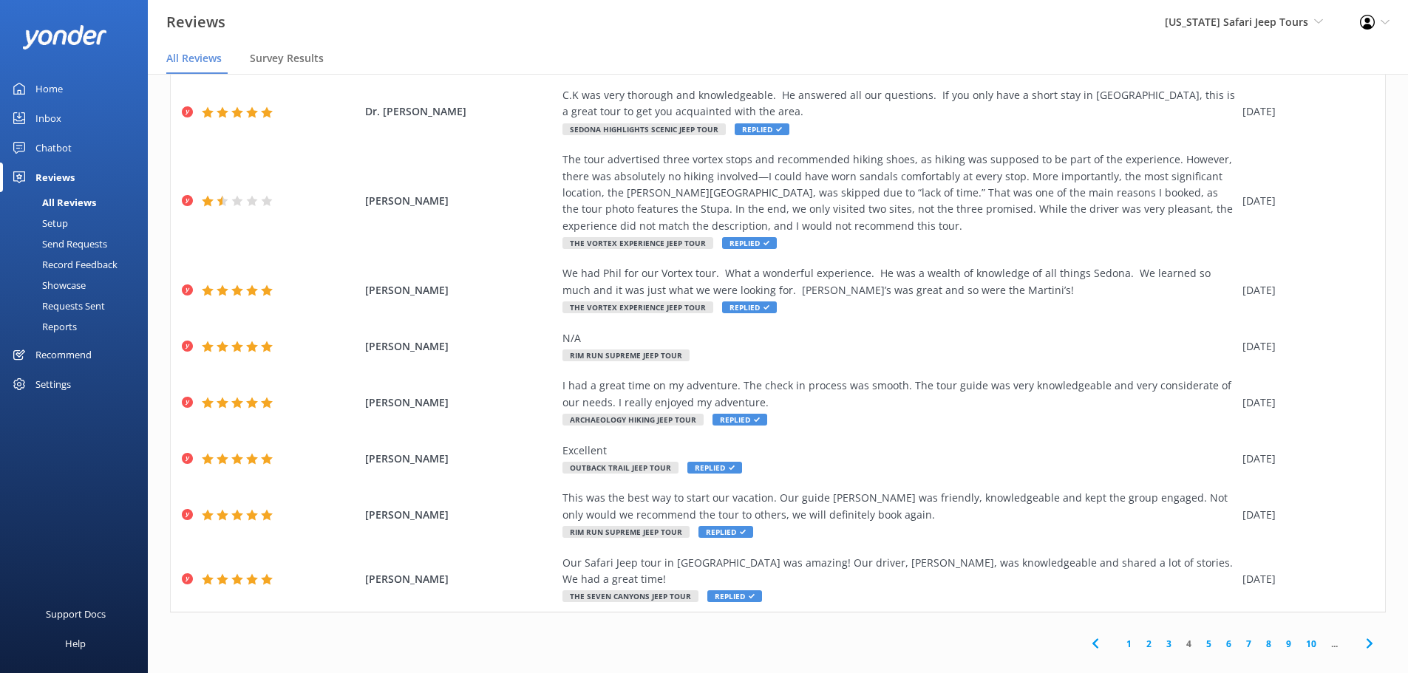
click at [1199, 637] on link "5" at bounding box center [1209, 644] width 20 height 14
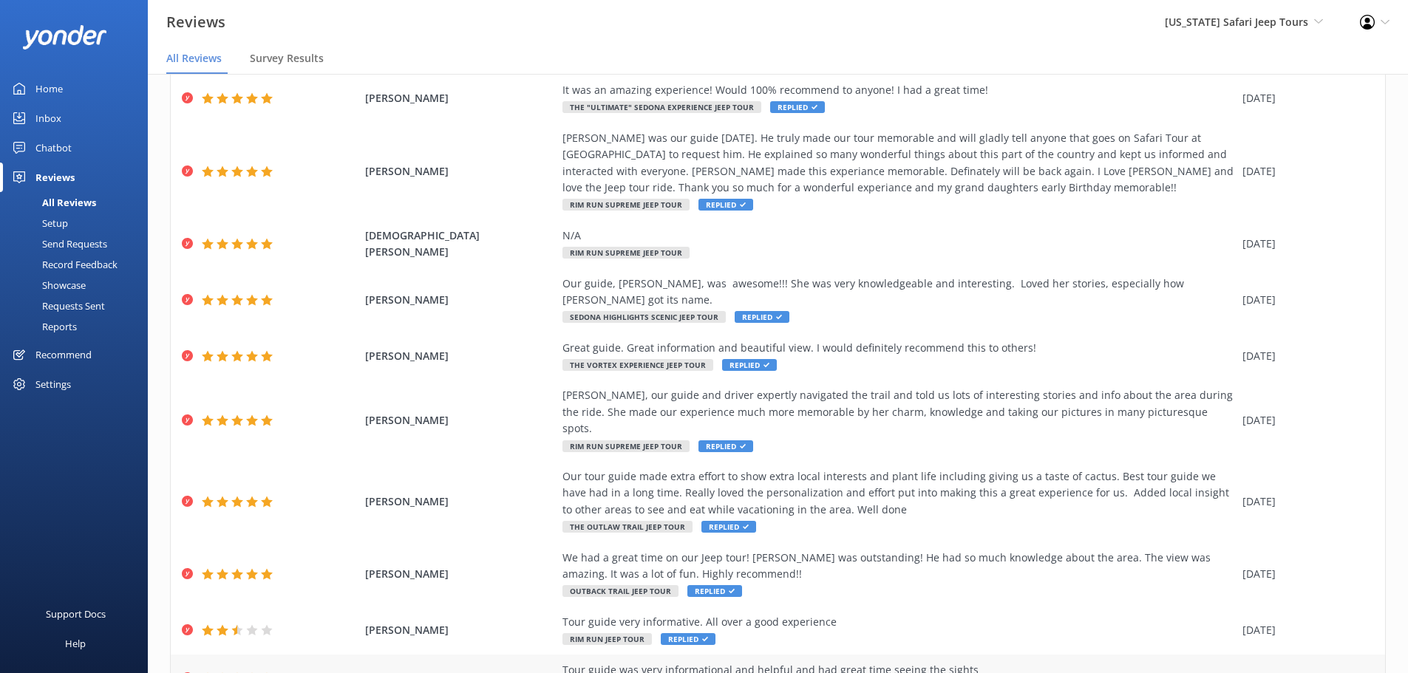
scroll to position [135, 0]
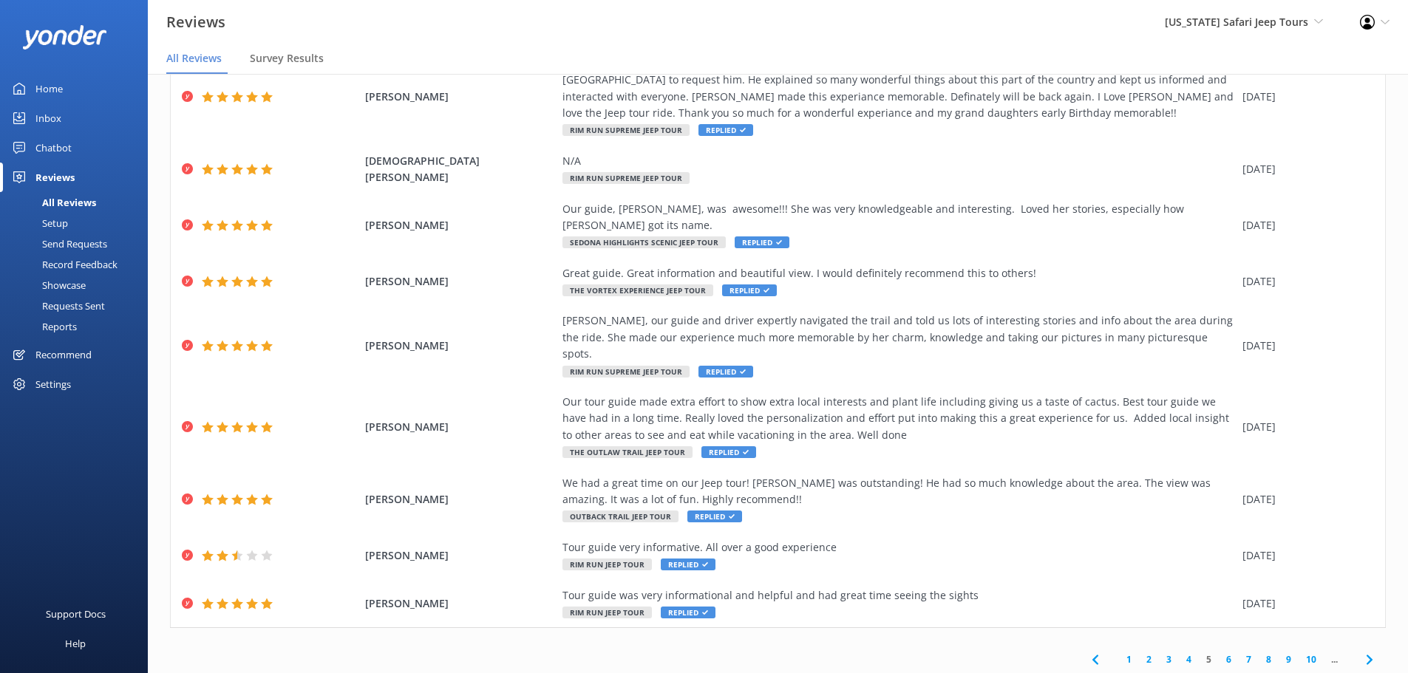
click at [1219, 653] on link "6" at bounding box center [1229, 660] width 20 height 14
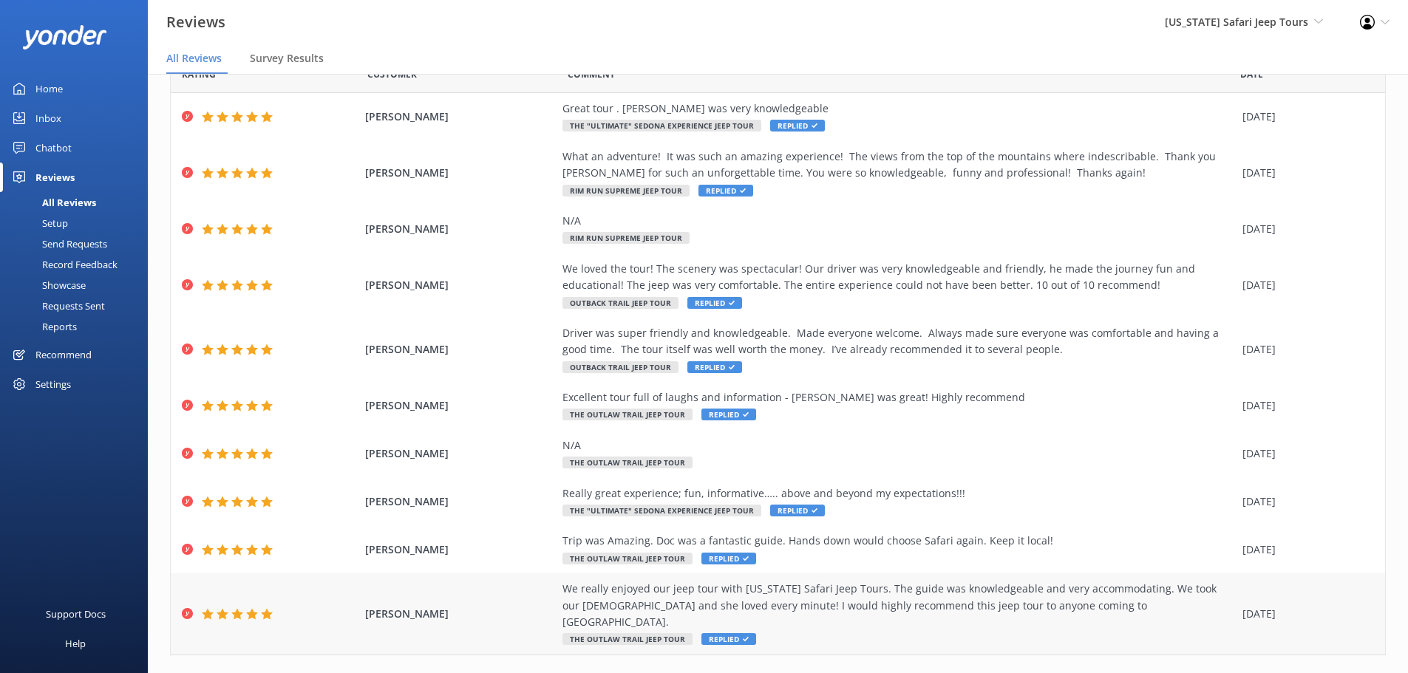
scroll to position [84, 0]
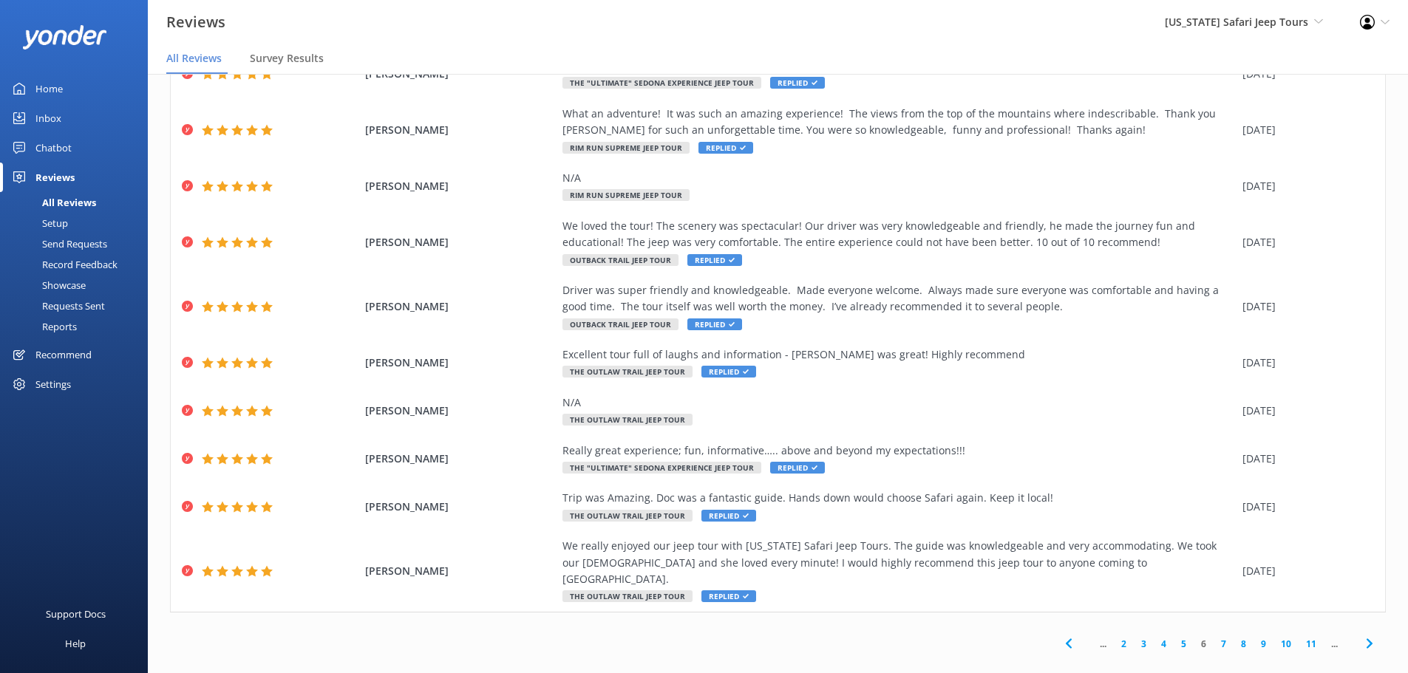
click at [1214, 637] on link "7" at bounding box center [1224, 644] width 20 height 14
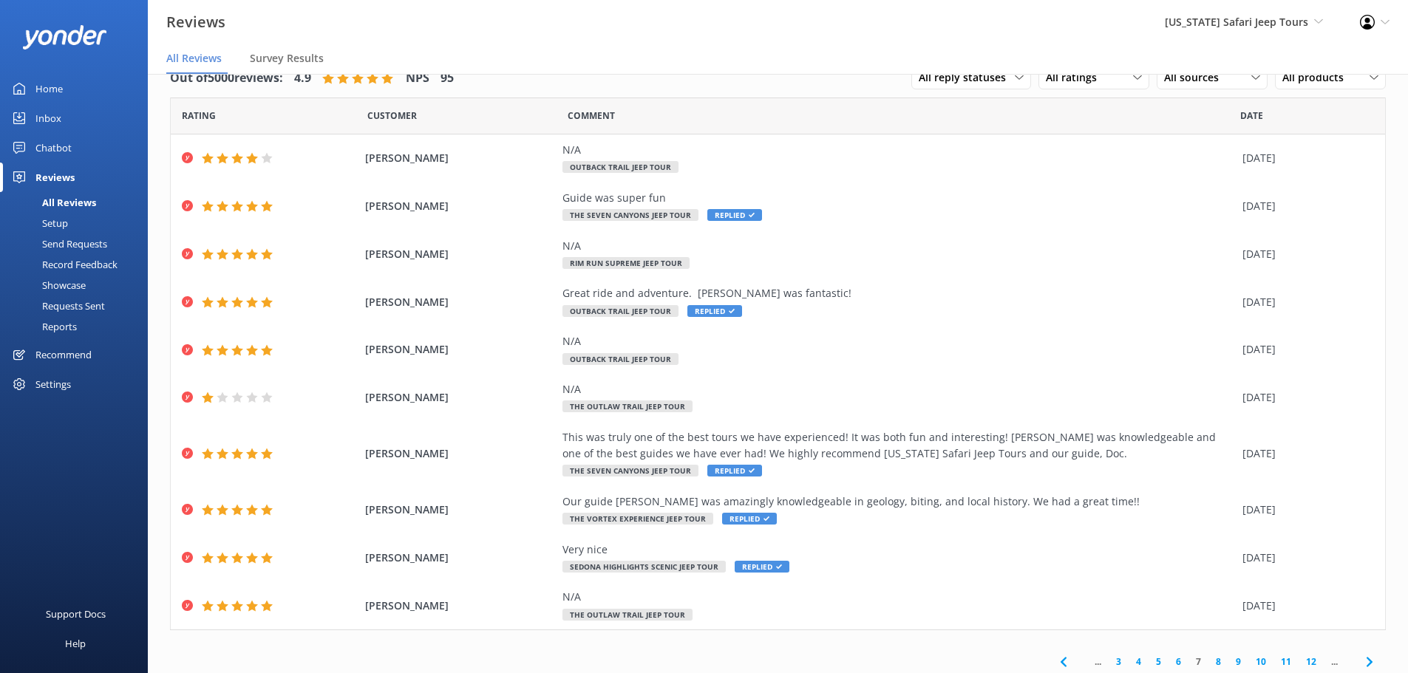
scroll to position [35, 0]
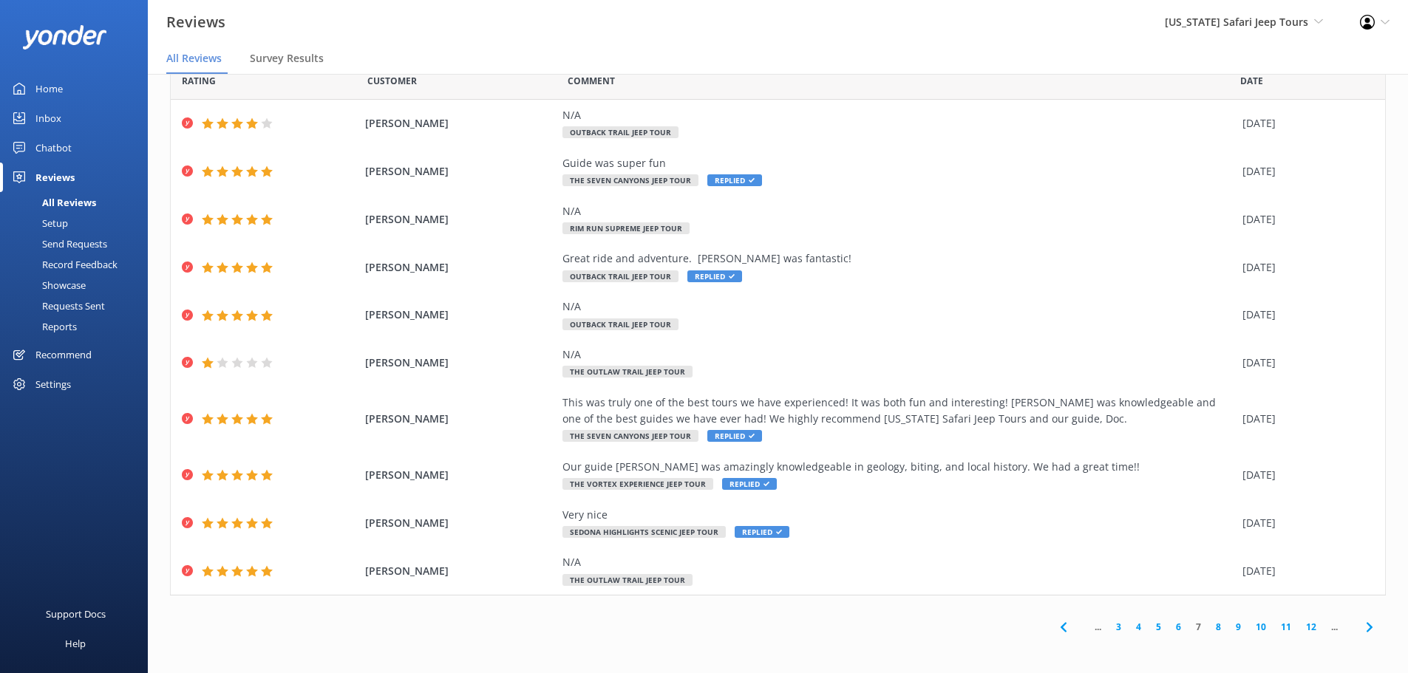
click at [1211, 631] on link "8" at bounding box center [1219, 627] width 20 height 14
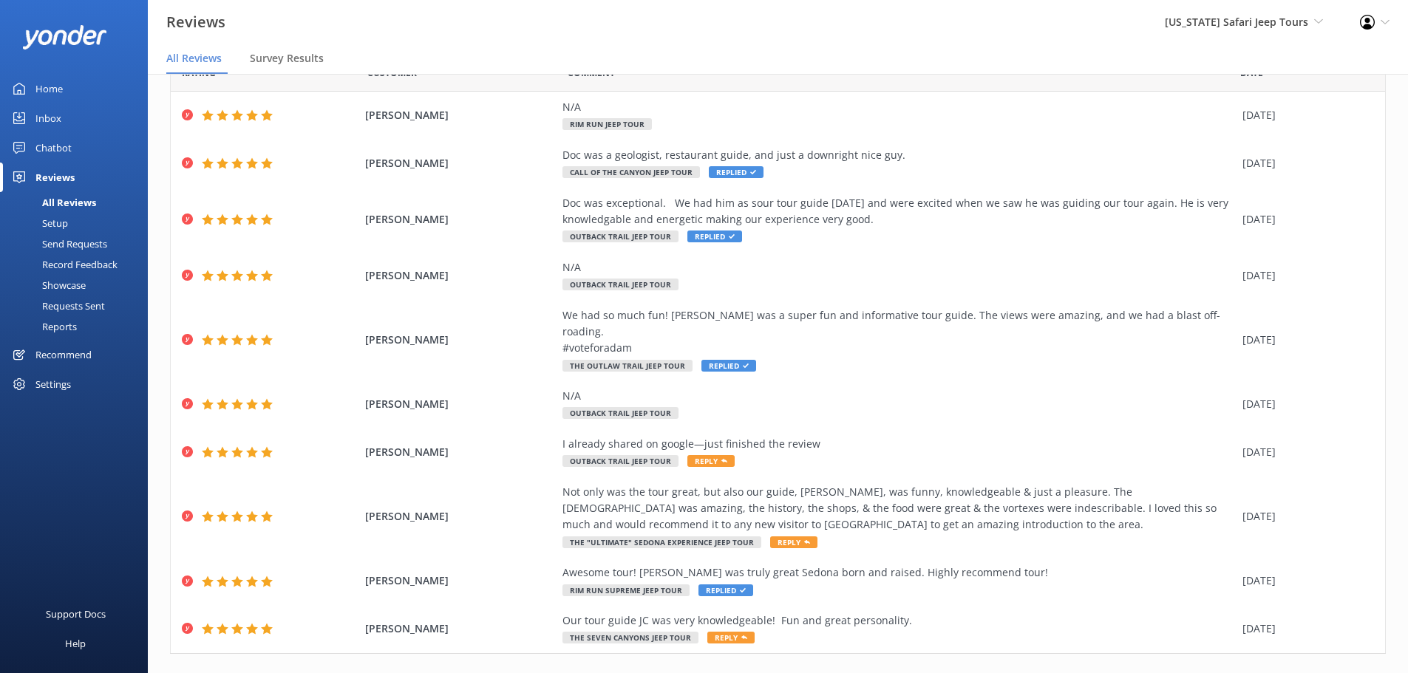
scroll to position [84, 0]
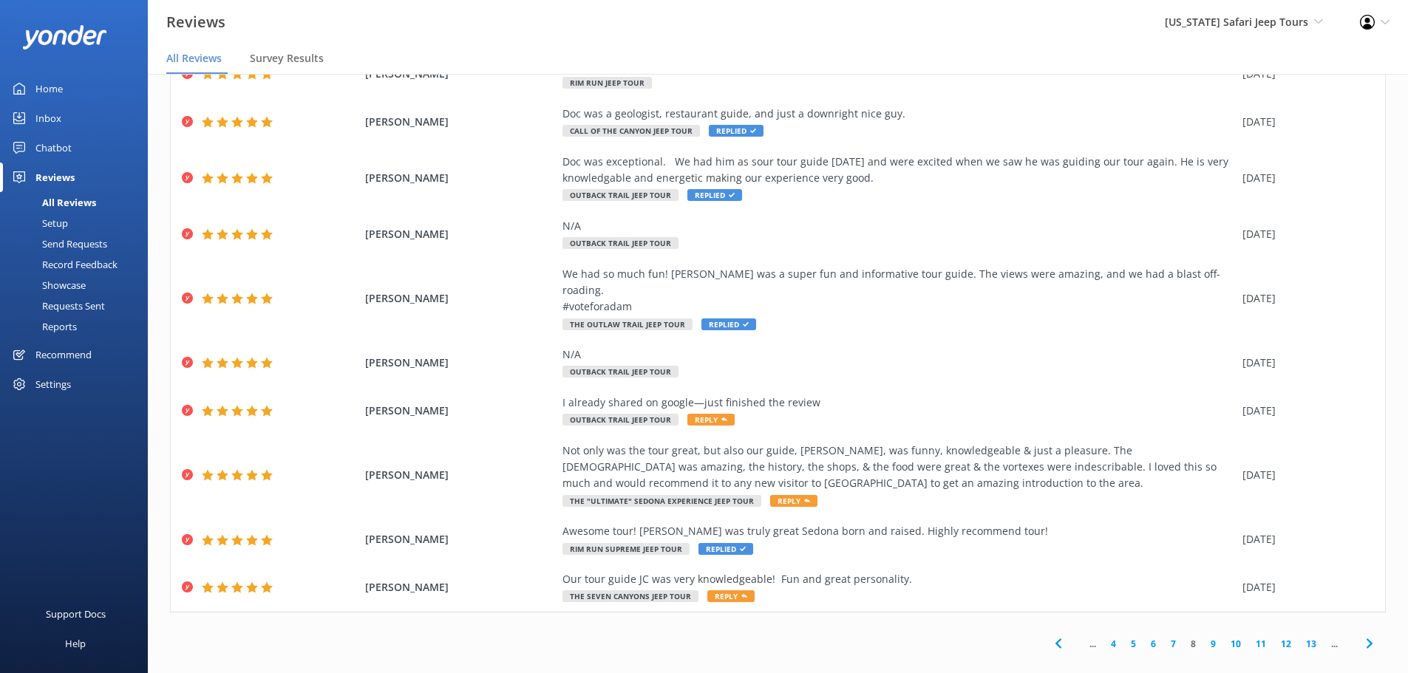
click at [1203, 637] on link "9" at bounding box center [1213, 644] width 20 height 14
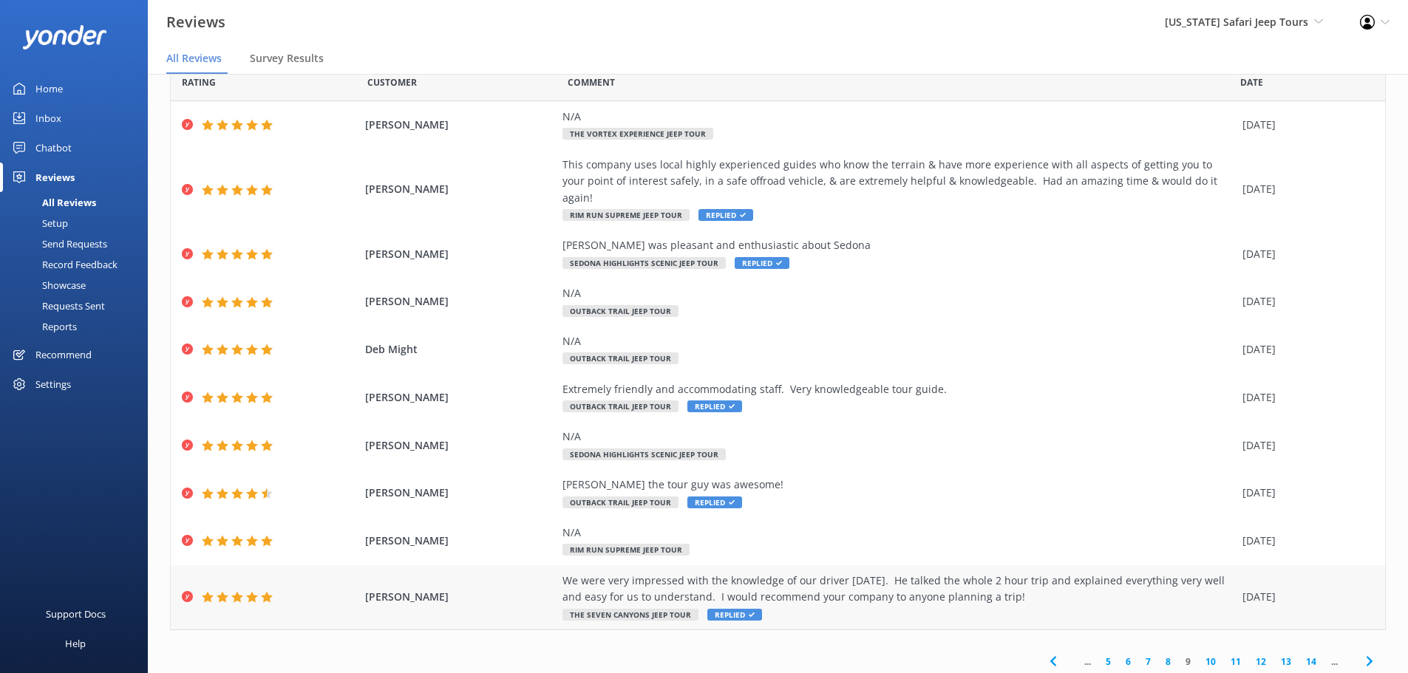
scroll to position [52, 0]
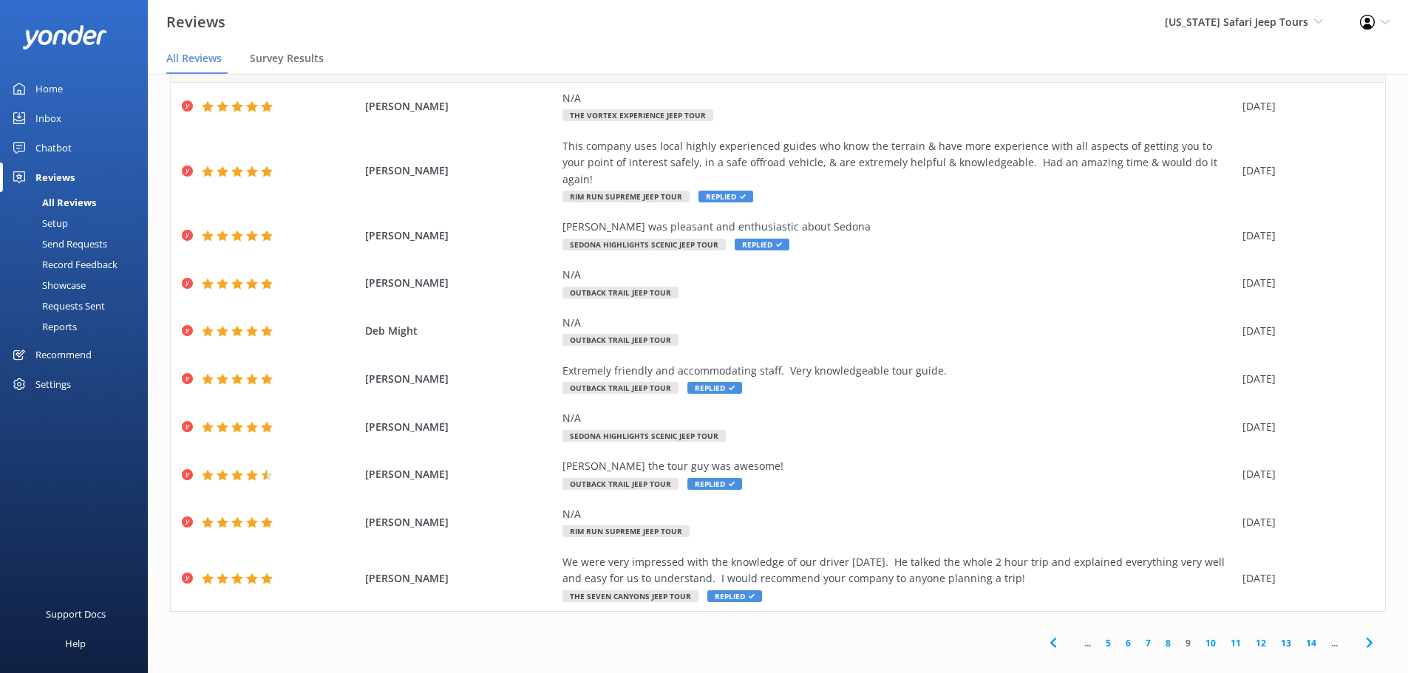
click at [1204, 636] on link "10" at bounding box center [1210, 643] width 25 height 14
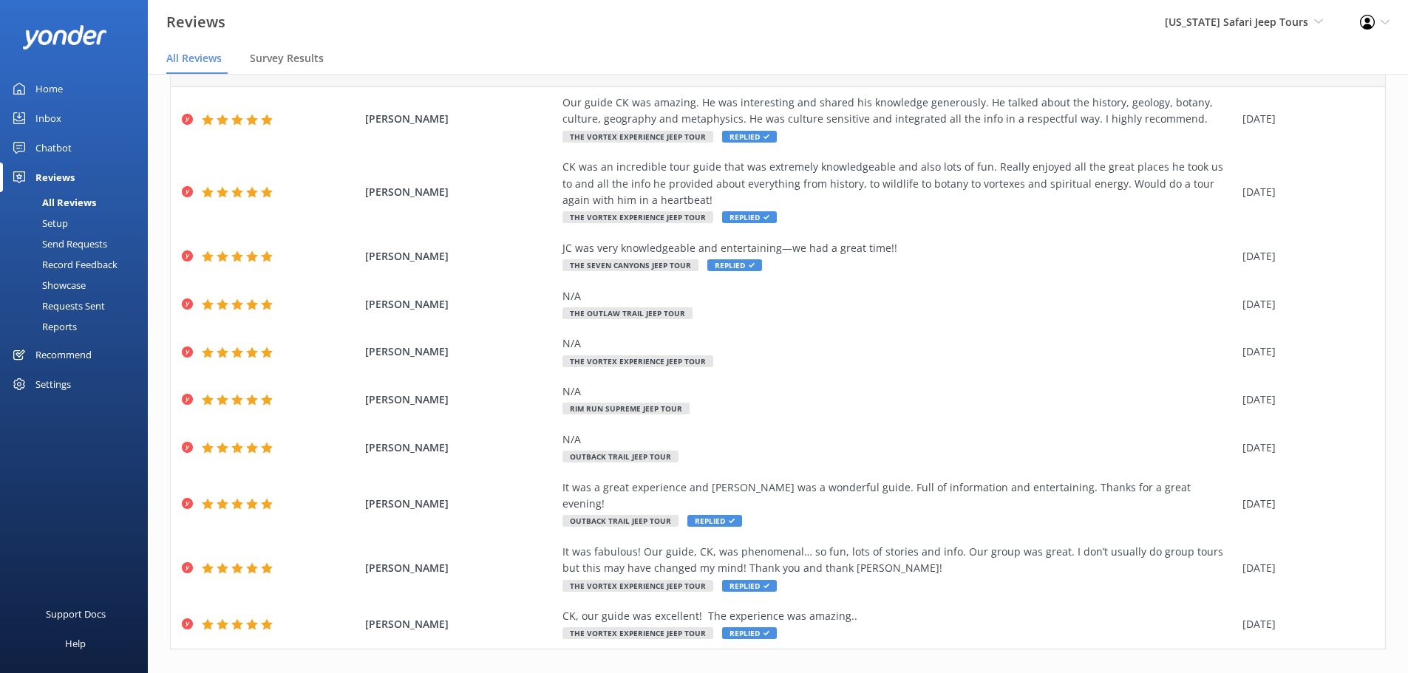
scroll to position [84, 0]
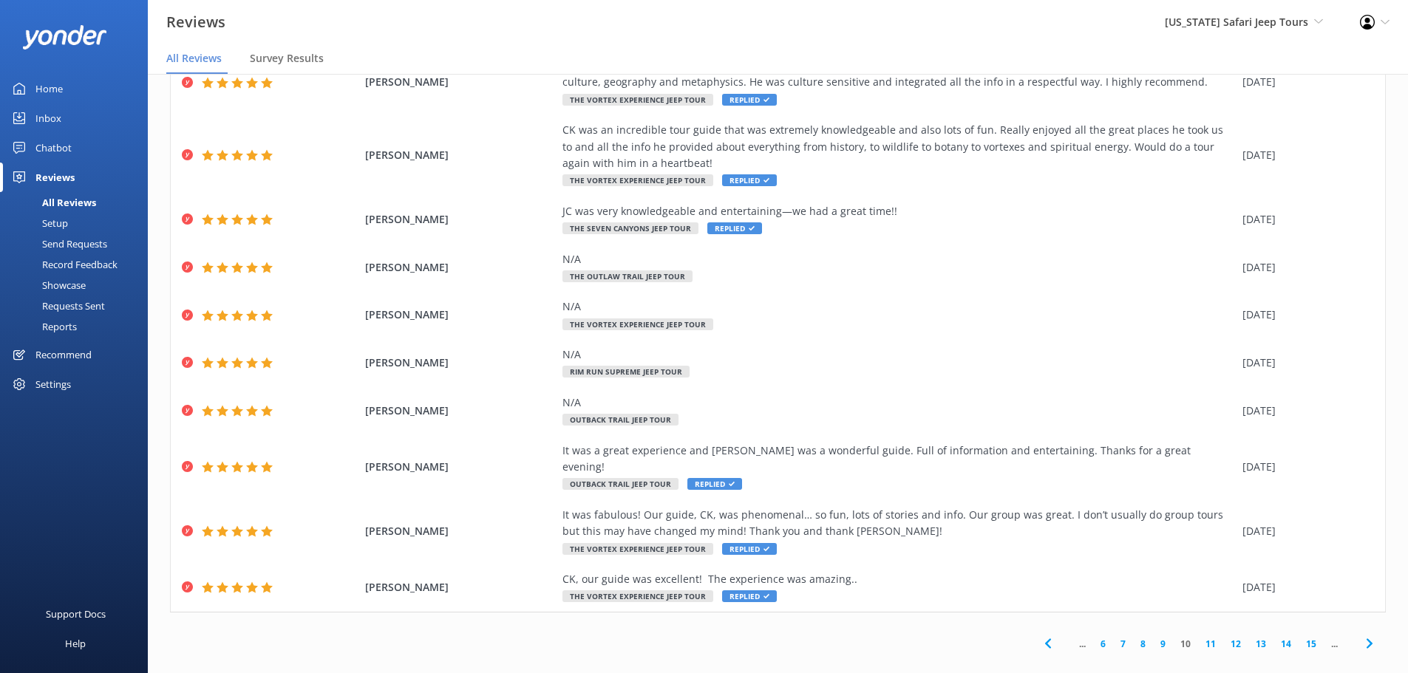
click at [1206, 637] on link "11" at bounding box center [1210, 644] width 25 height 14
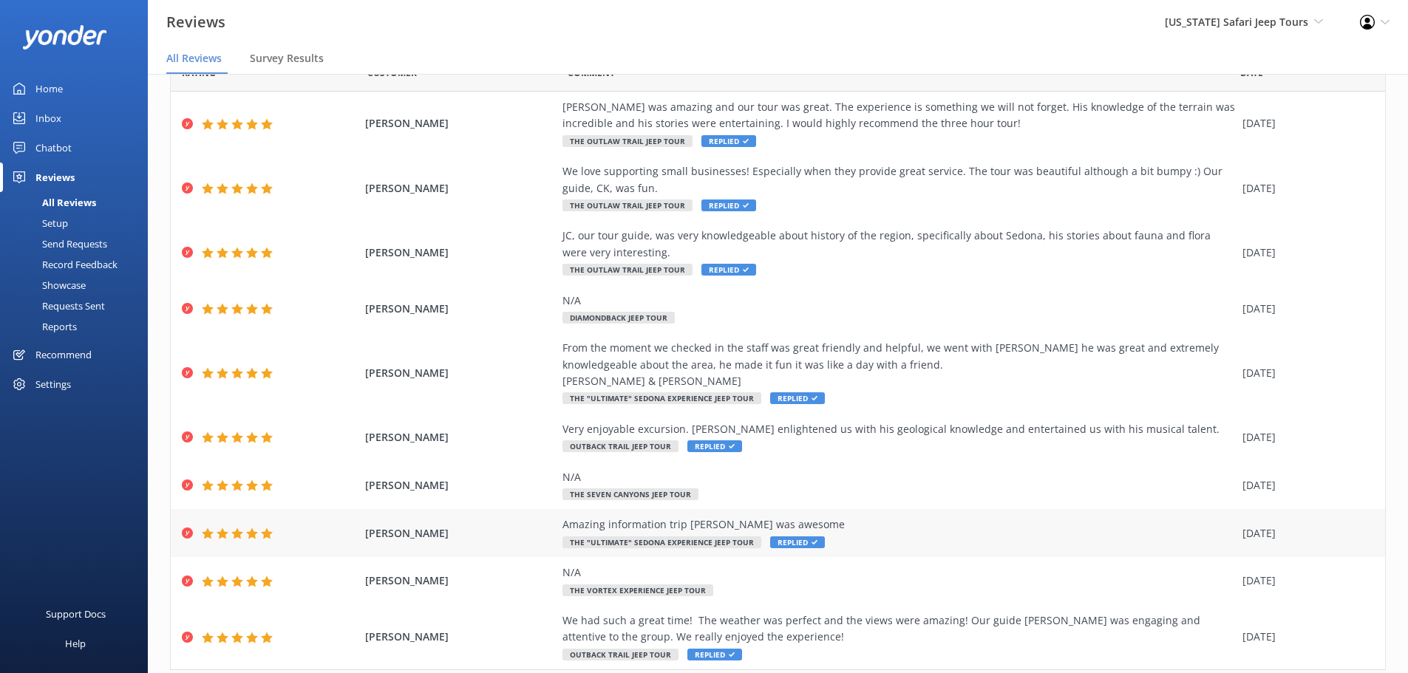
scroll to position [118, 0]
